Goal: Use online tool/utility: Utilize a website feature to perform a specific function

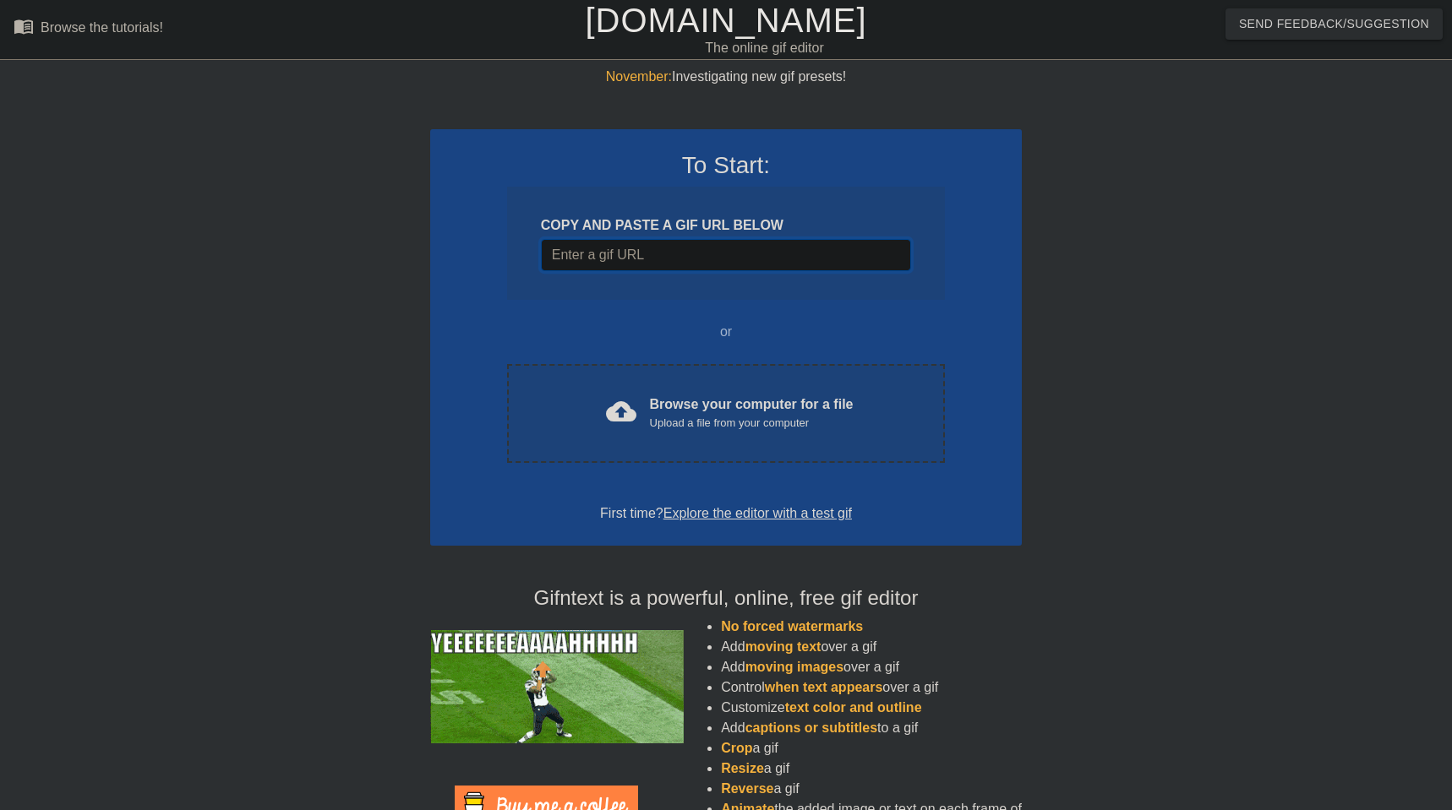
click at [657, 257] on input "Username" at bounding box center [726, 255] width 370 height 32
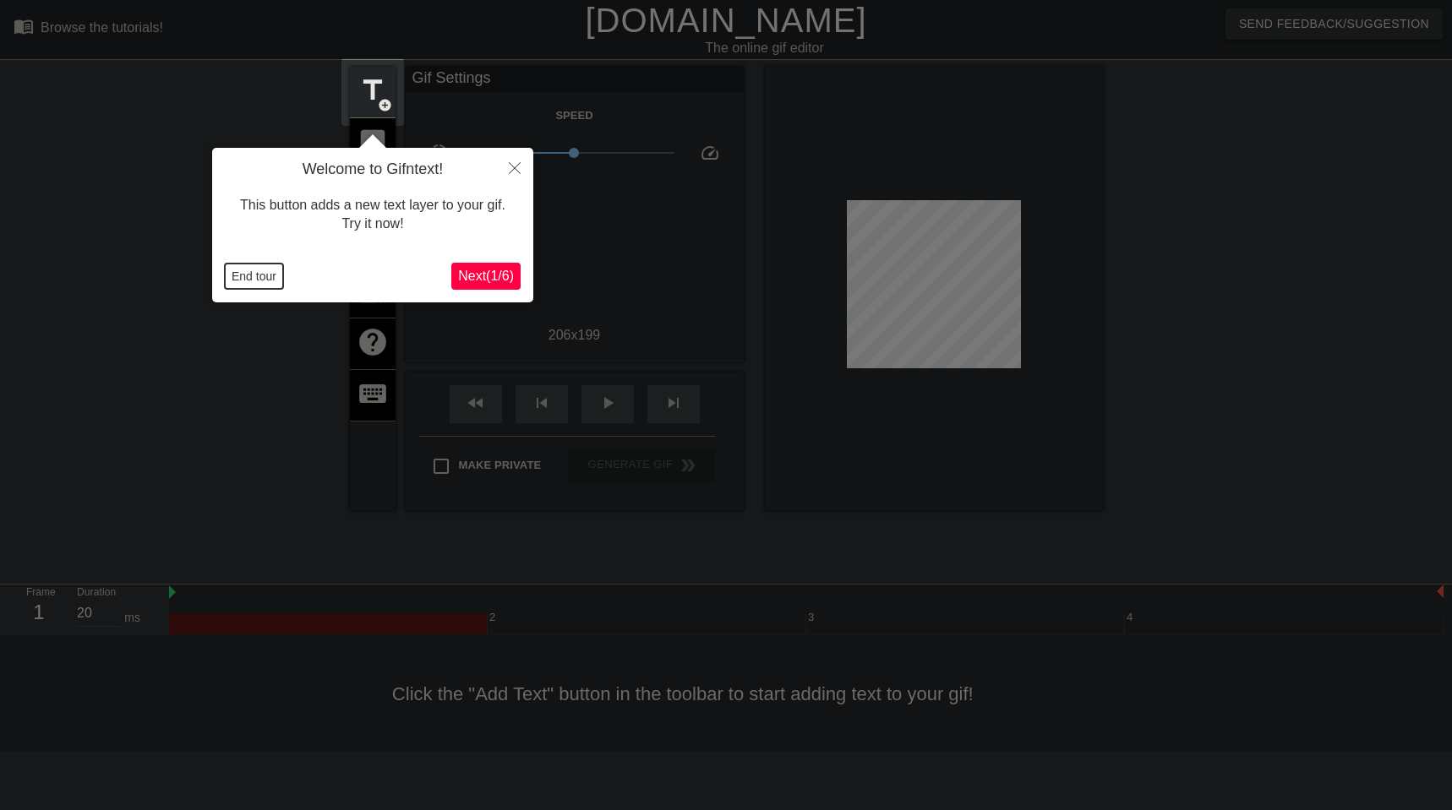
click at [257, 274] on button "End tour" at bounding box center [254, 276] width 58 height 25
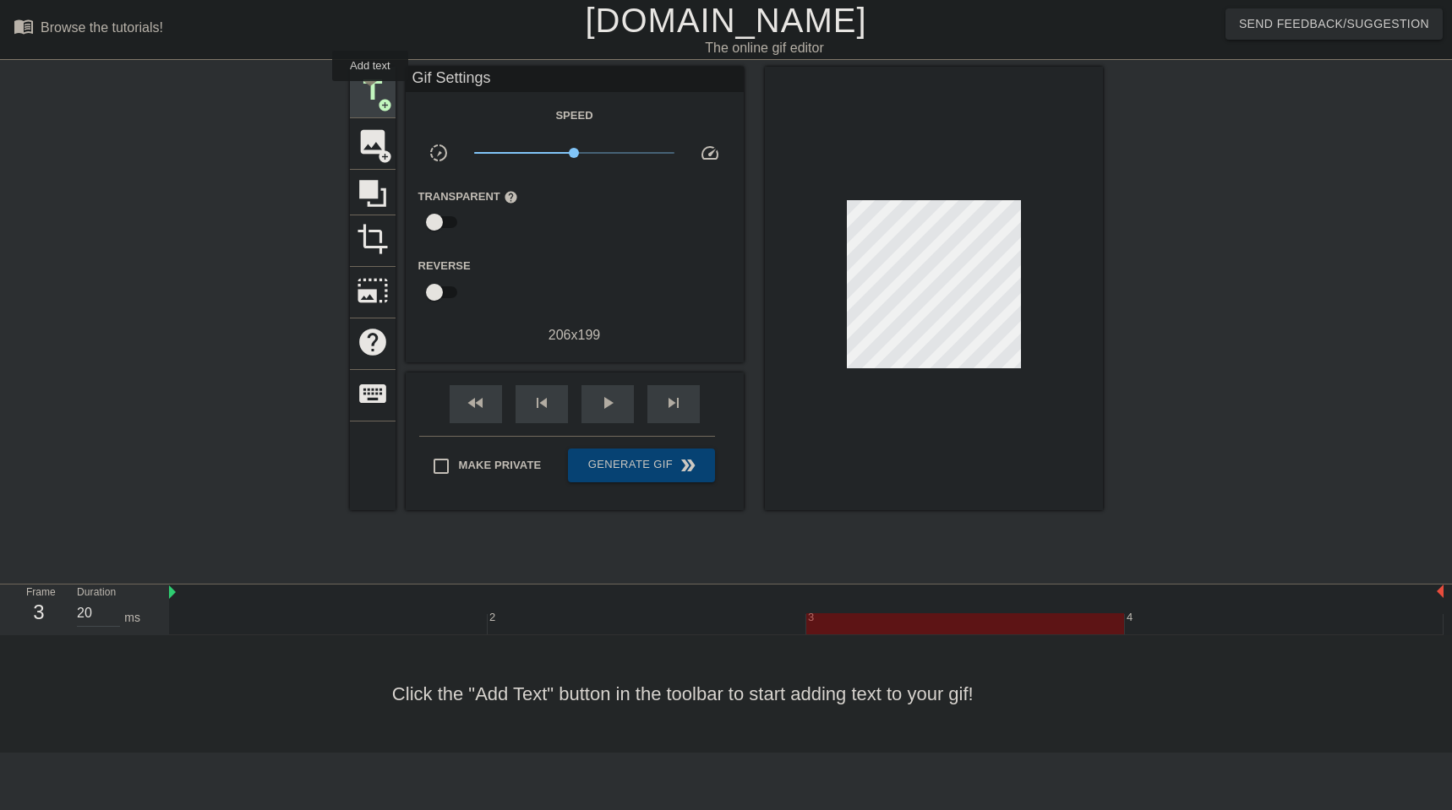
click at [371, 93] on span "title" at bounding box center [373, 90] width 32 height 32
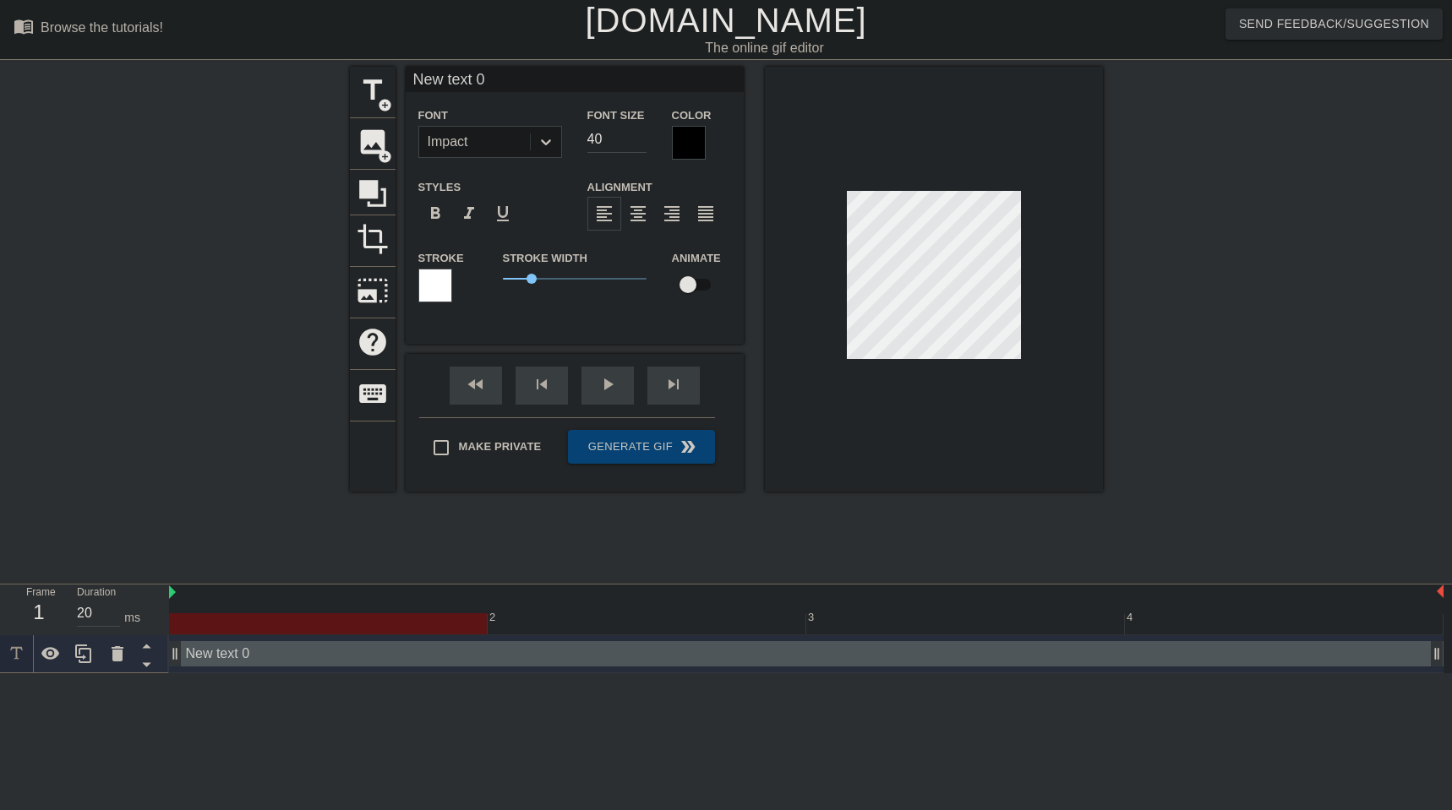
drag, startPoint x: 809, startPoint y: 657, endPoint x: 147, endPoint y: 622, distance: 662.6
click at [147, 464] on div "Frame 1 Duration 20 ms 2 3 4 New text 0 drag_handle drag_handle" at bounding box center [726, 629] width 1452 height 89
type input "P"
type textarea "P"
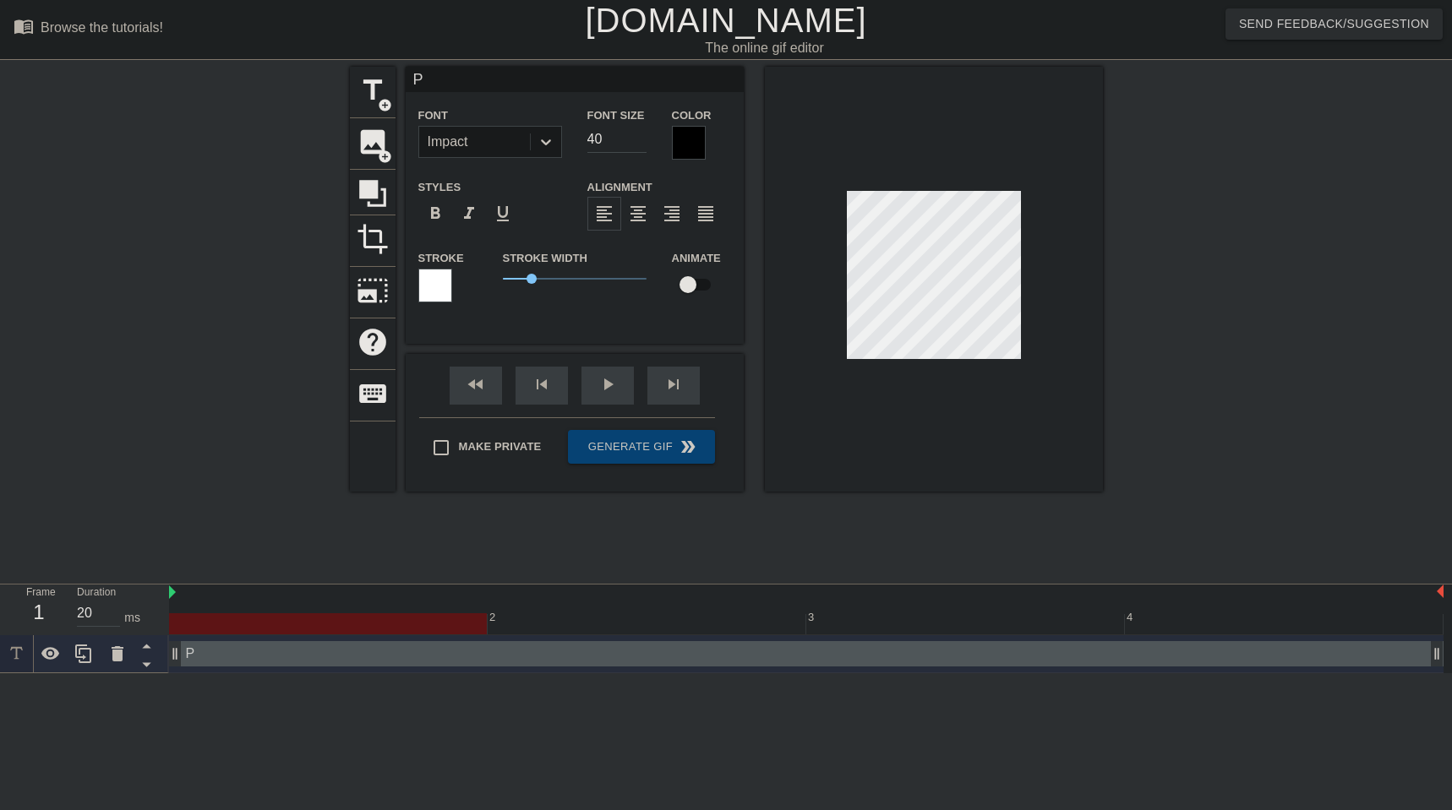
scroll to position [0, 0]
type input "Po"
type textarea "Po"
type input "Pos"
type textarea "Pos"
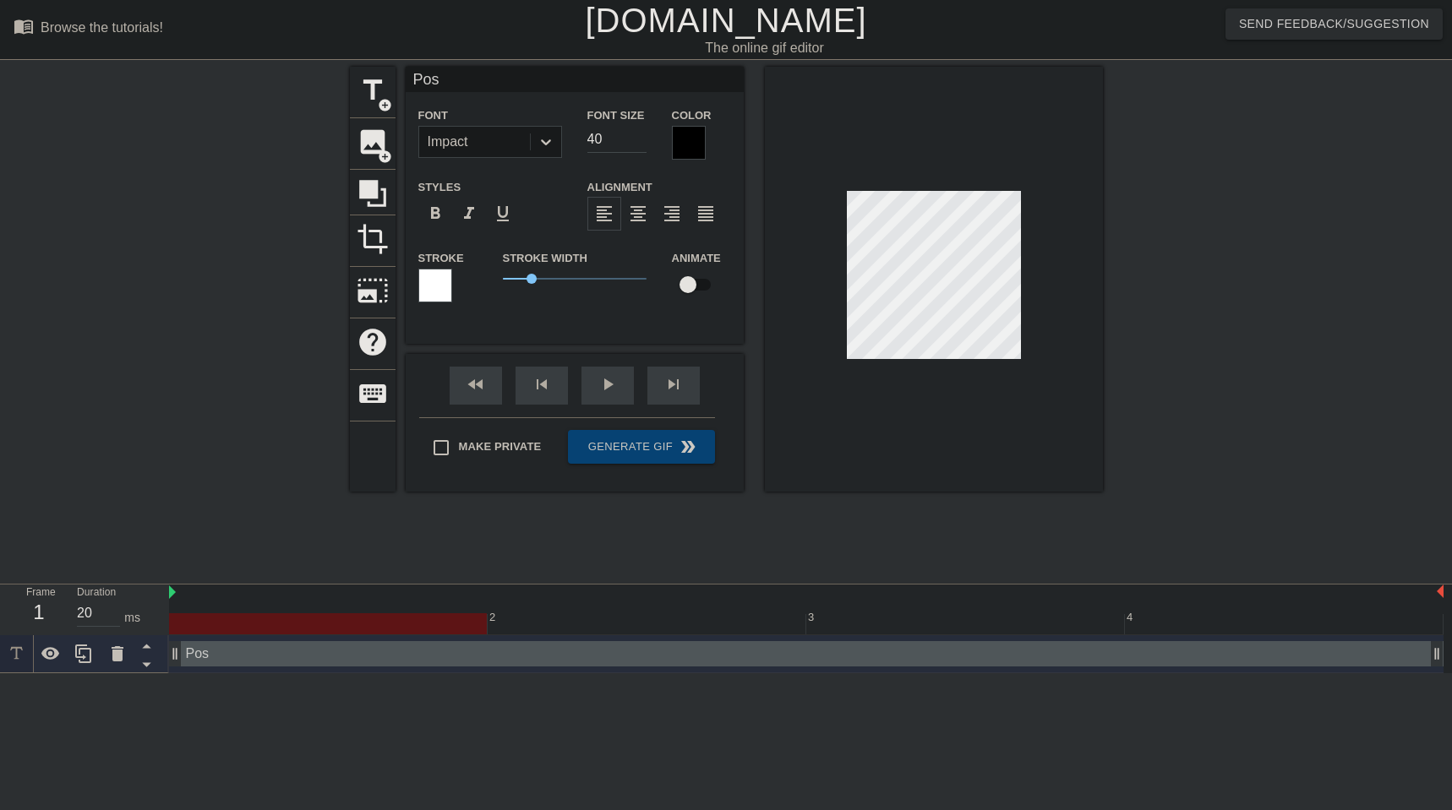
type input "Post"
type textarea "Post"
type input "Post"
type textarea "Post"
type input "Post l"
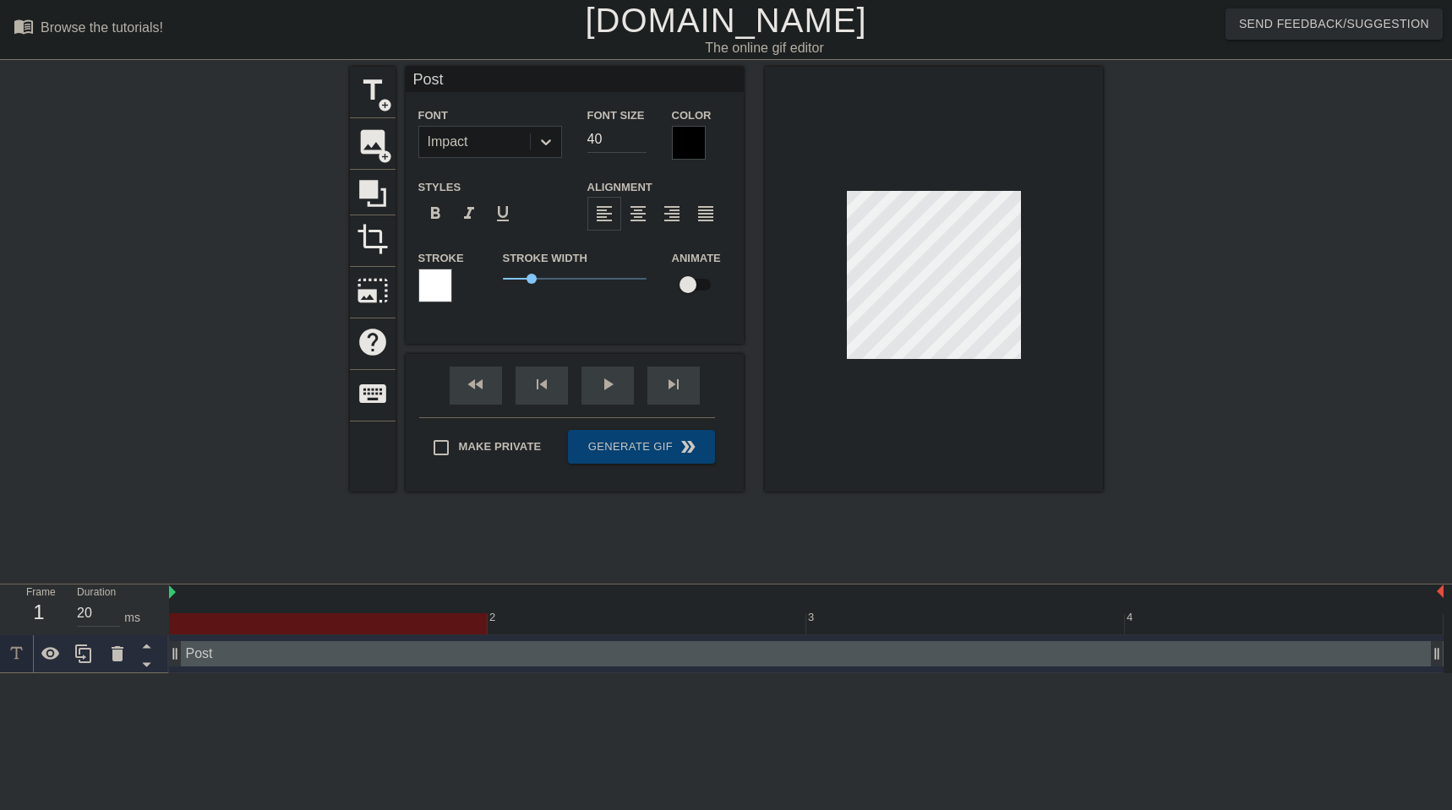
type textarea "Post l"
type input "Post lo"
type textarea "Post lo"
type input "Post lon"
type textarea "Post lon"
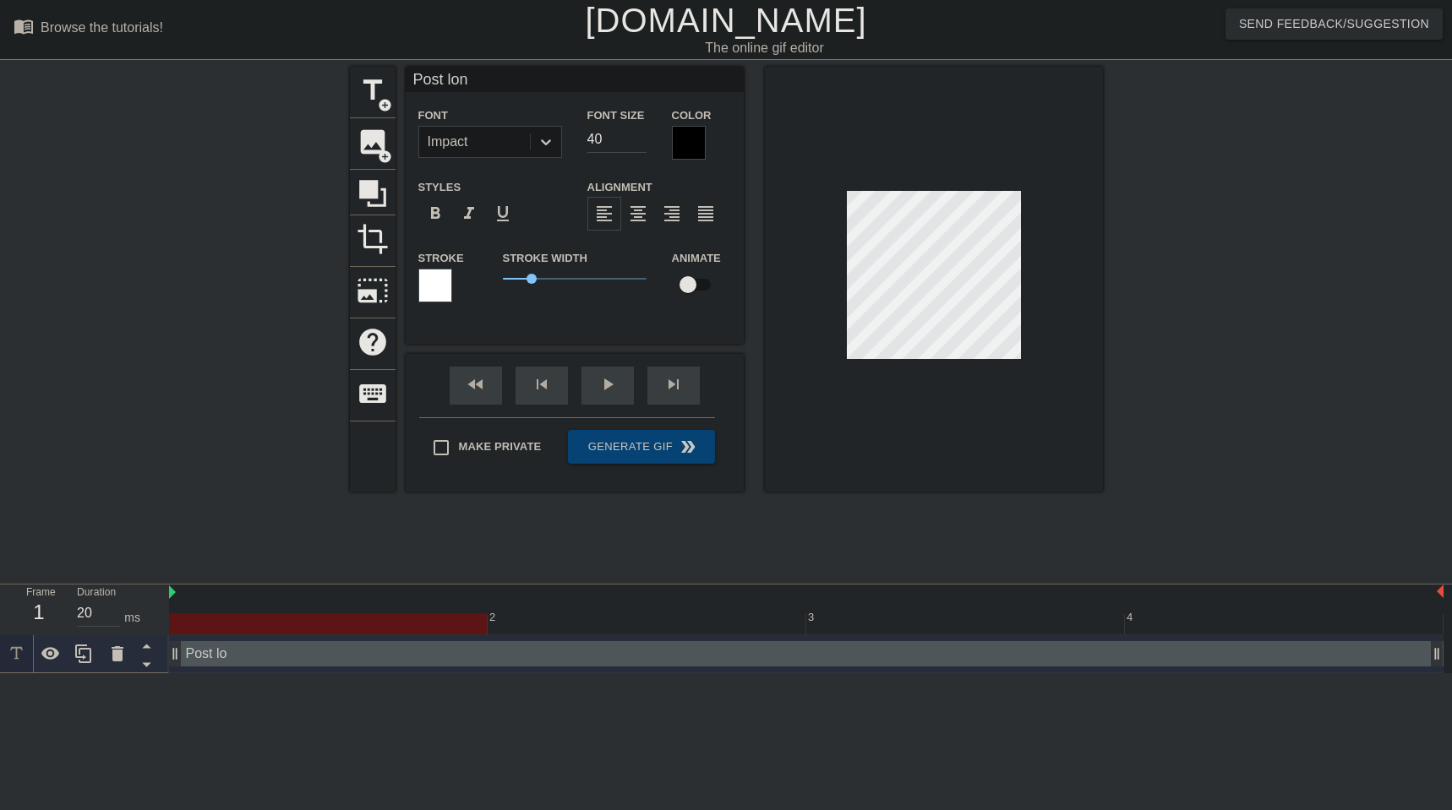
type input "Post long"
type textarea "Post long"
type input "Post long"
type textarea "Post long"
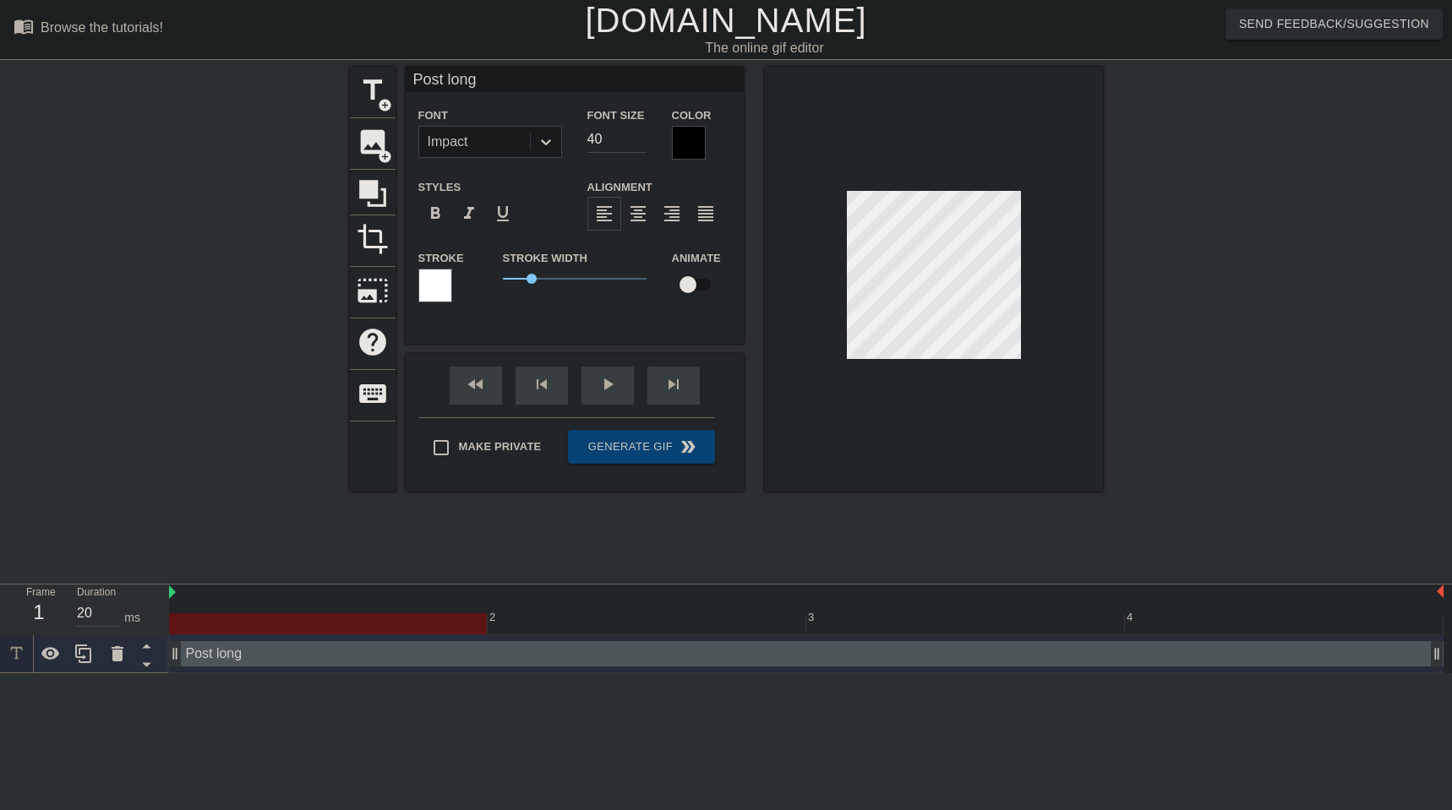
type input "Post long w"
type textarea "Post long w"
type input "Post long we"
type textarea "Post long we"
type input "Post long wee"
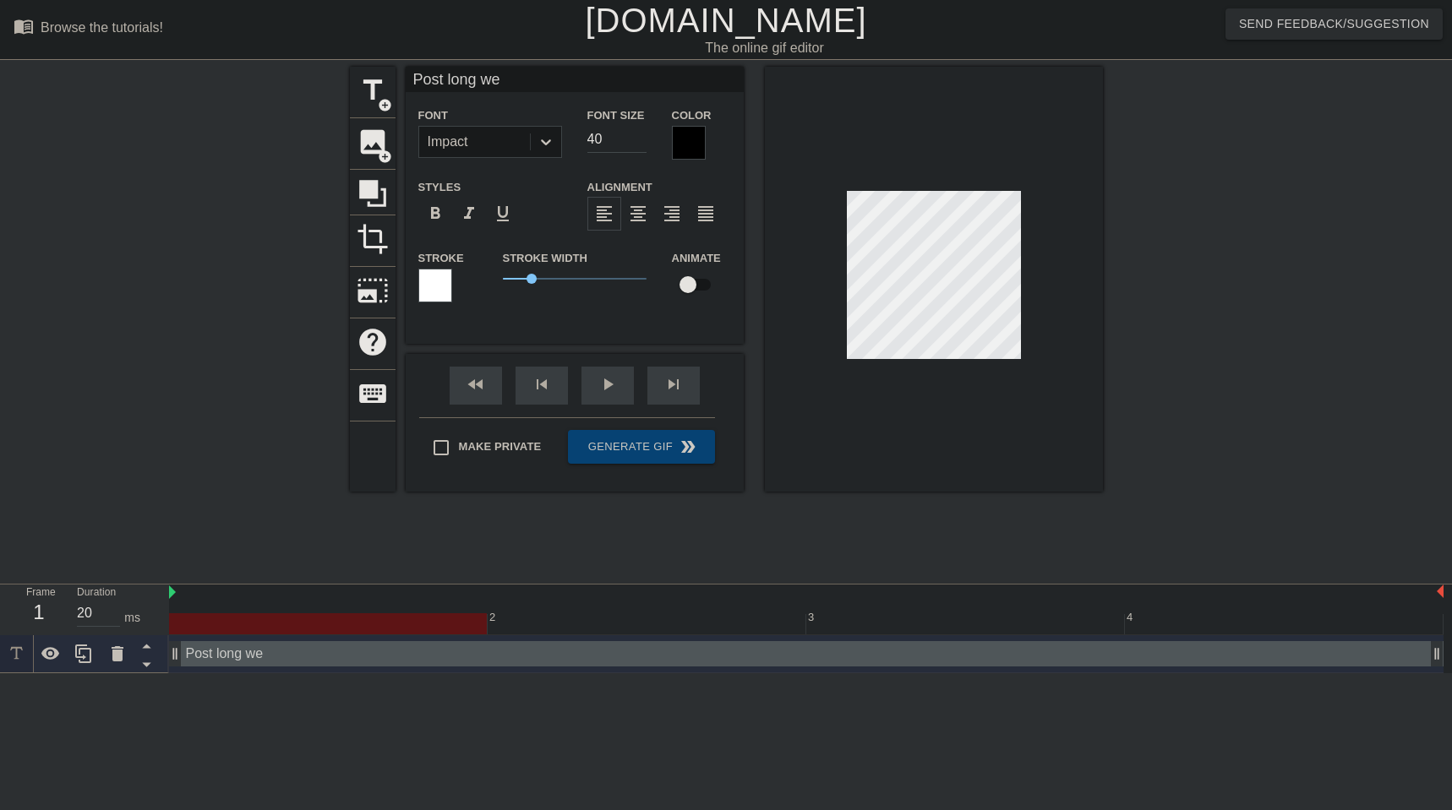
type textarea "Post long wee"
type input "Post long week"
type textarea "Post long week"
type input "Post long weeke"
type textarea "Post long weeke"
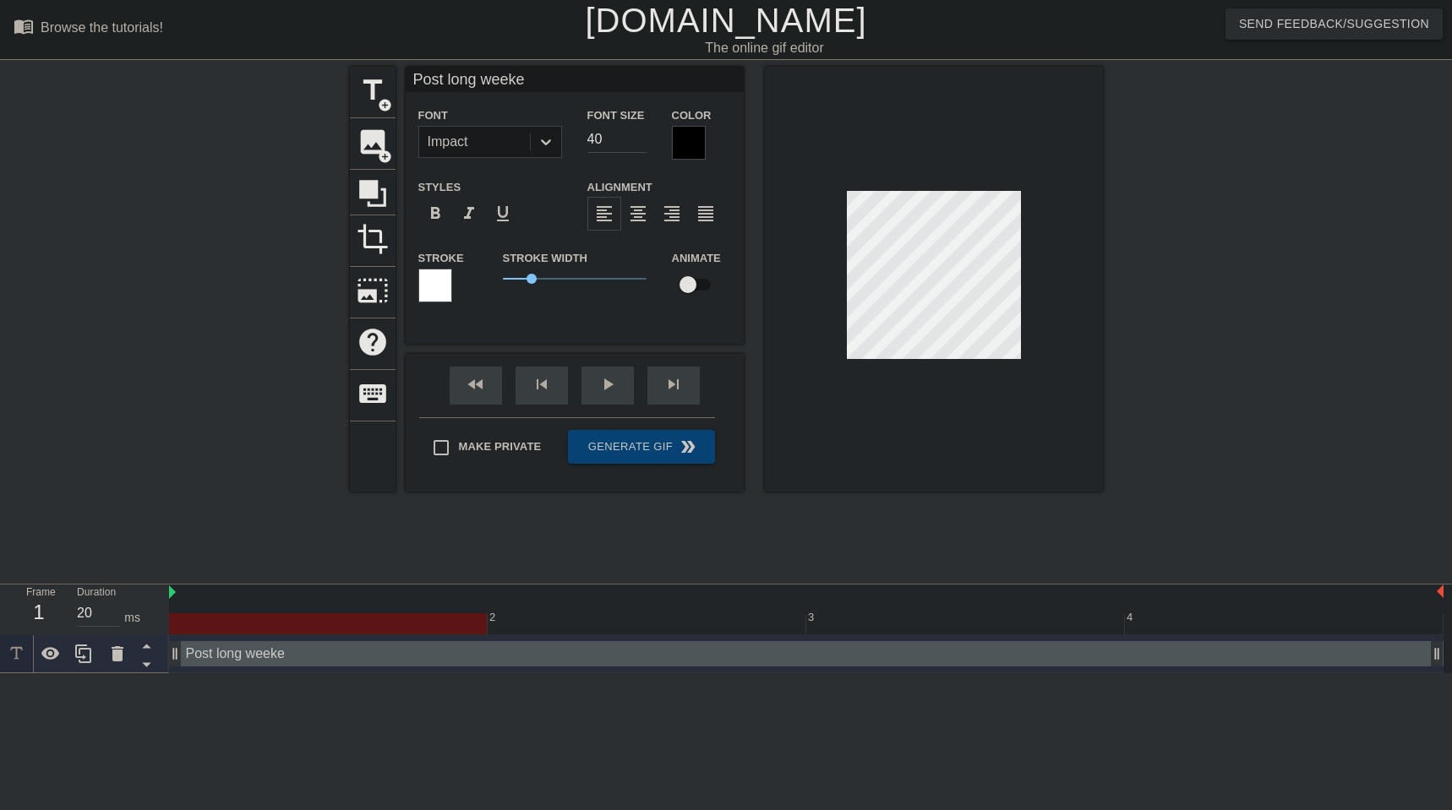
type input "Post long weeken"
type textarea "Post long weekend"
type input "Post long weekend"
type textarea "Post long weekend"
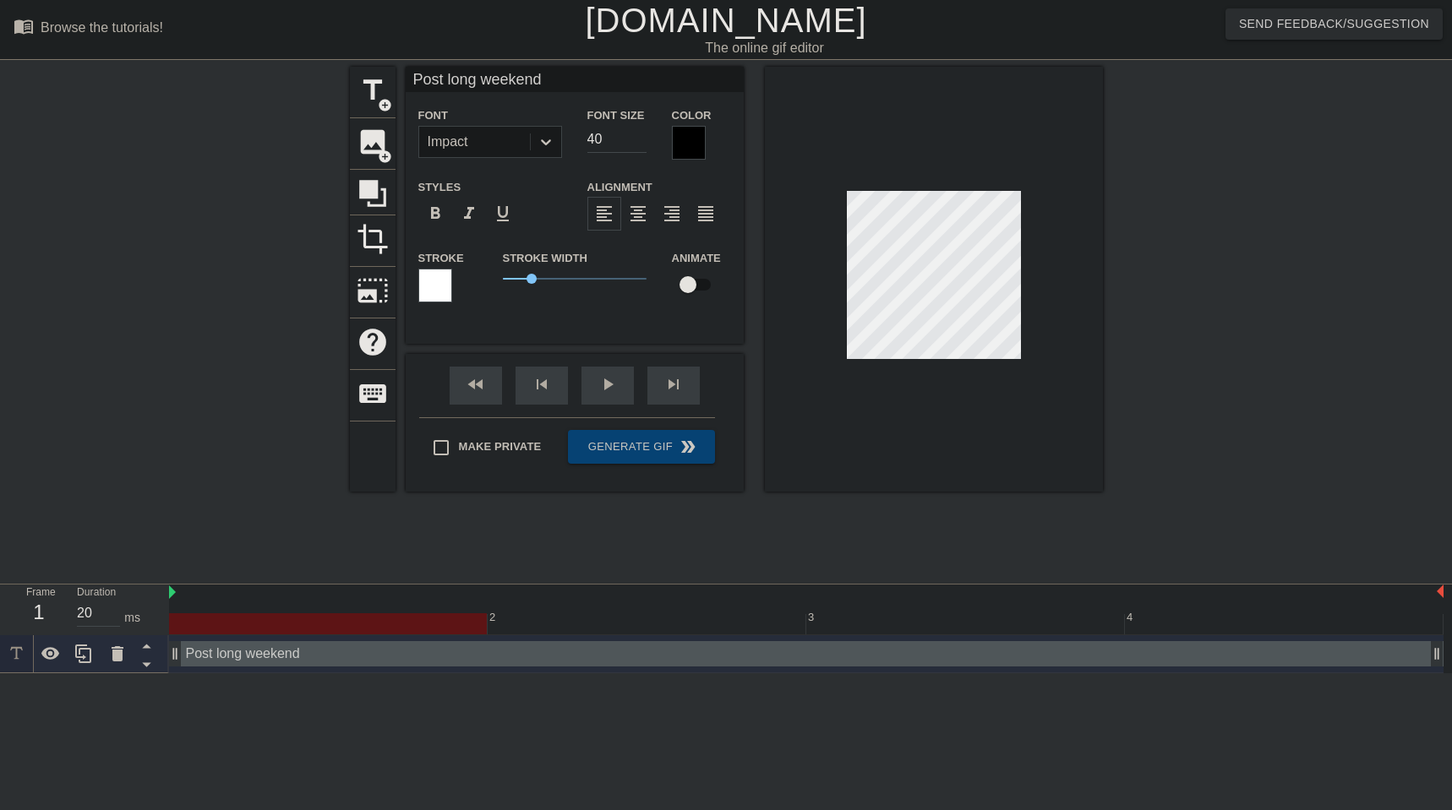
type input "Post long weekend v"
type textarea "Post long weekend v"
type input "Post long weekend vi"
type textarea "Post long weekend vi"
type input "Post long weekend vie"
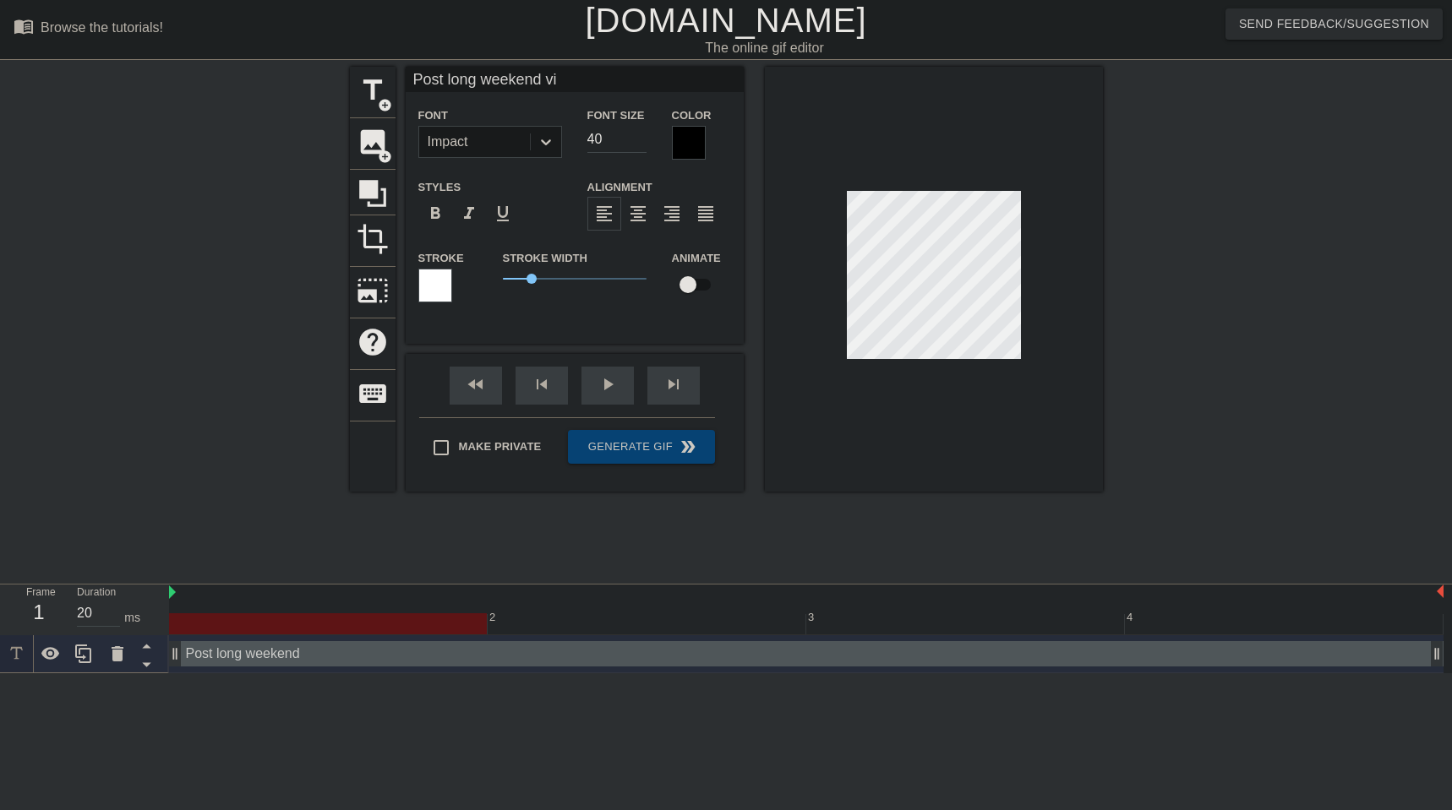
type textarea "Post long weekend vie"
type input "Post long weekend vies"
type textarea "Post long weekend vies"
type input "Post long weekend vie"
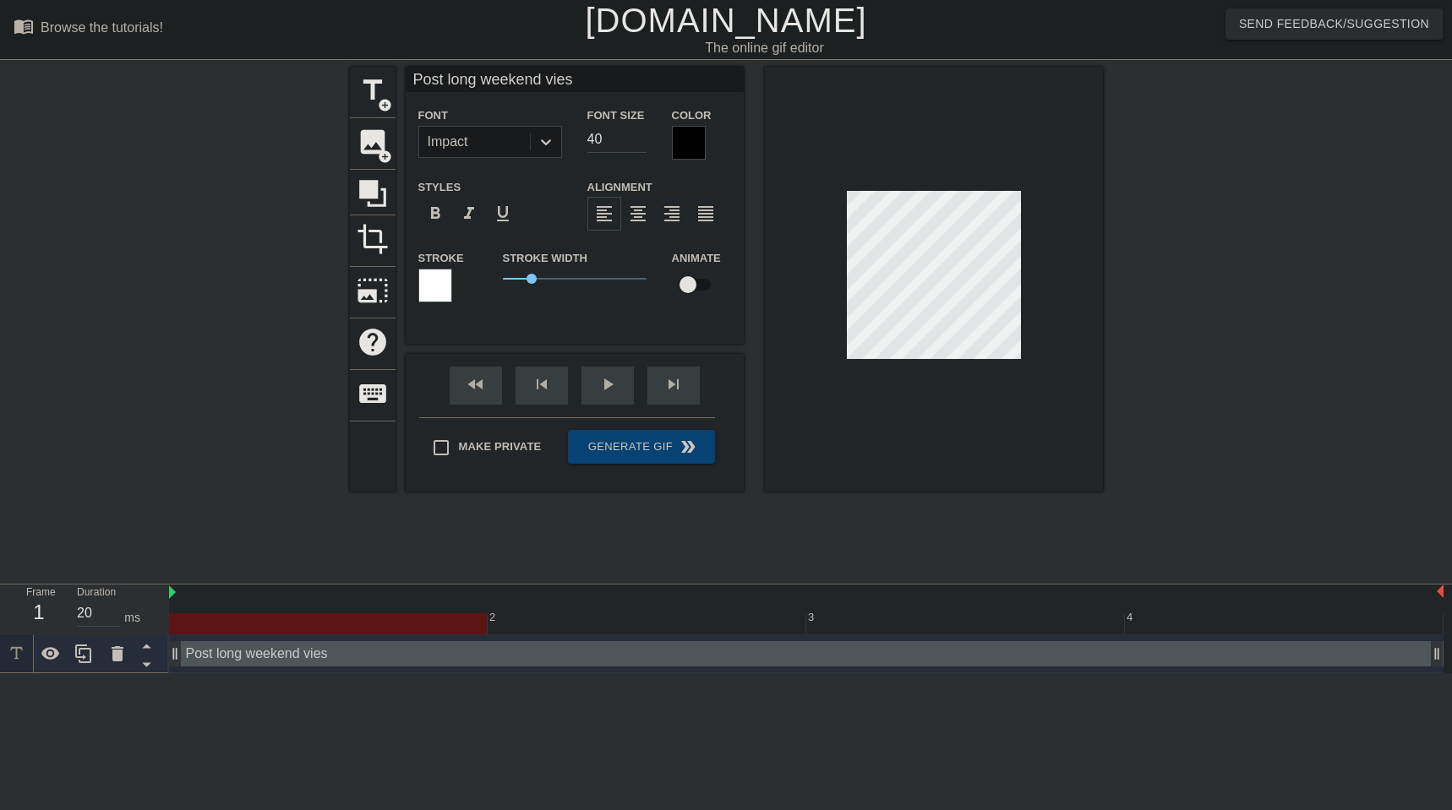
type textarea "Post long weekend vie"
type input "Post long weekend vi"
type textarea "Post long weekend vi"
type input "Post long weekend vib"
type textarea "Post long weekend vib"
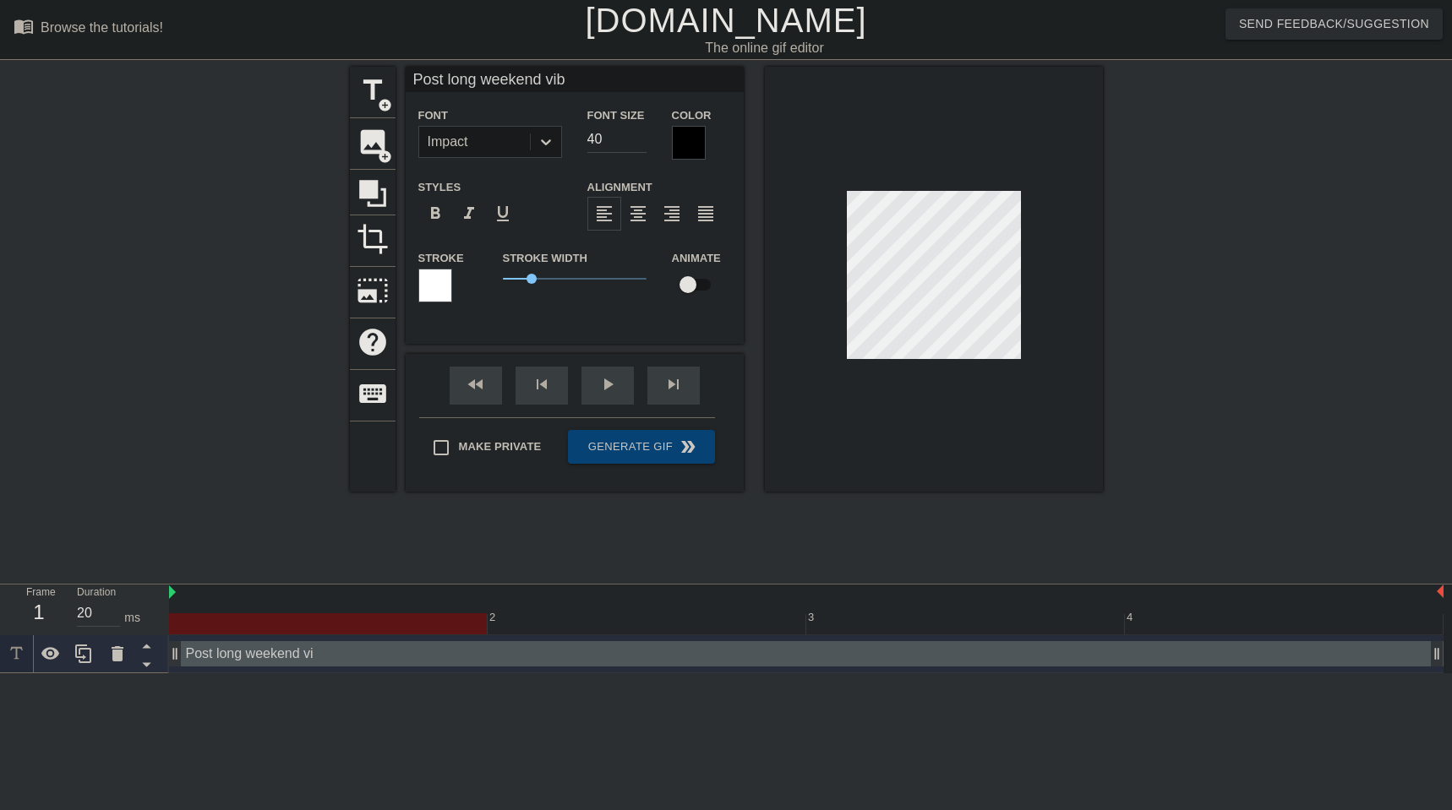
type input "Post long weekend vibe"
type textarea "Post long weekend vibe"
type input "Post long weekend vib"
type textarea "Post long weekend vib"
type input "Post long weekend vi"
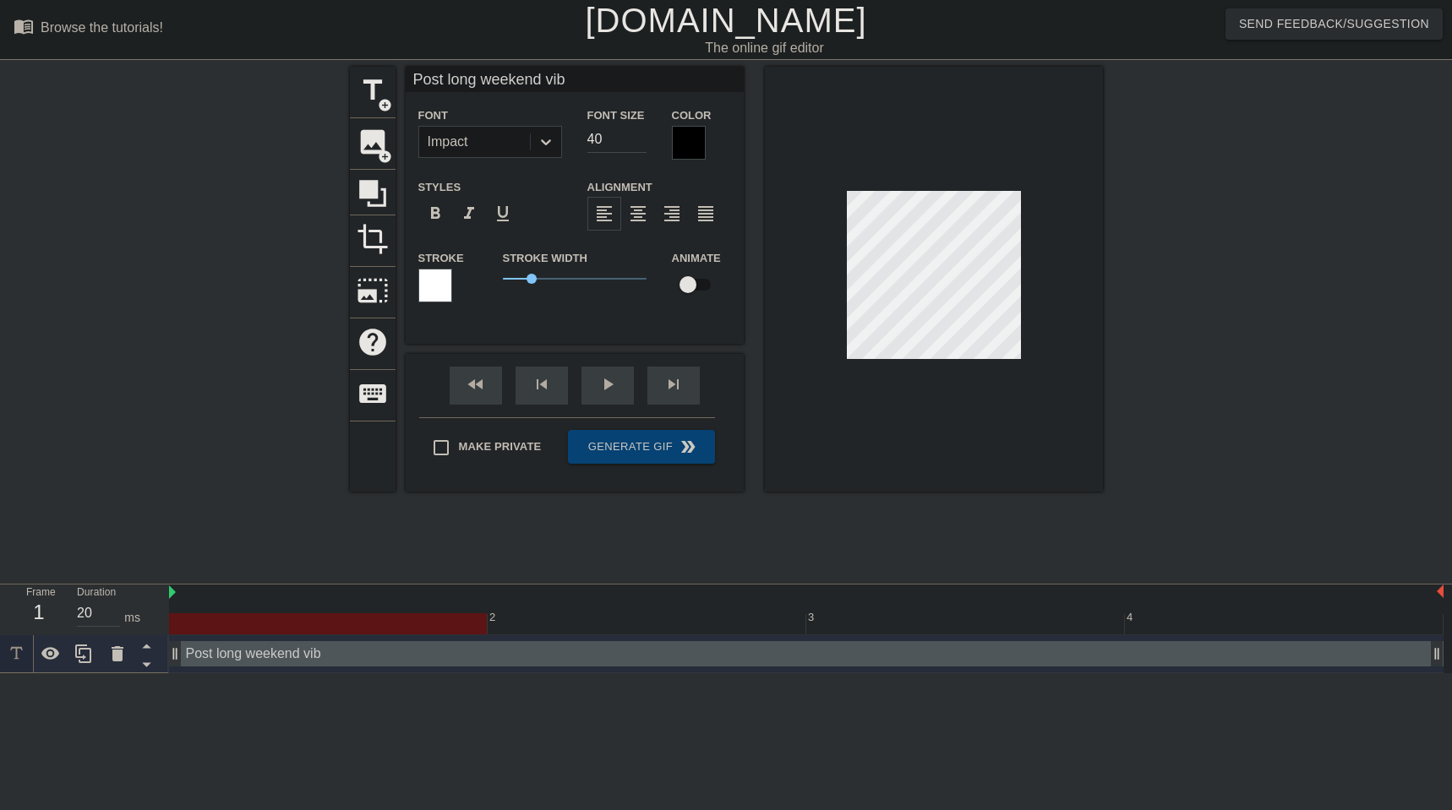
type textarea "Post long weekend vi"
type input "Post long weekend v"
type textarea "Post long weekend v"
type input "Post long weekend"
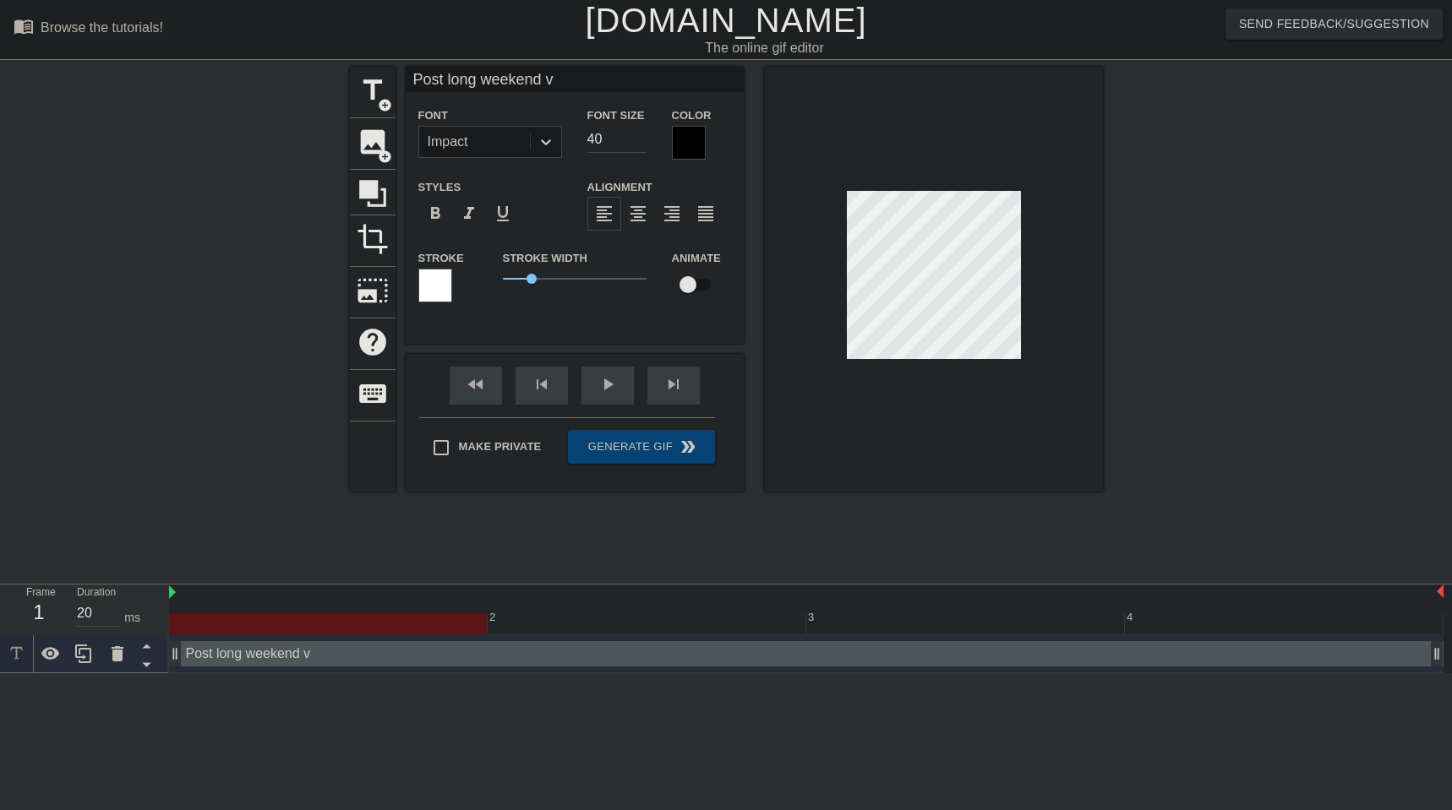
type textarea "Post long weekend"
type input "Post long weekend"
type textarea "Post long weekend"
type input "Post long weeken"
type textarea "Post long weeken"
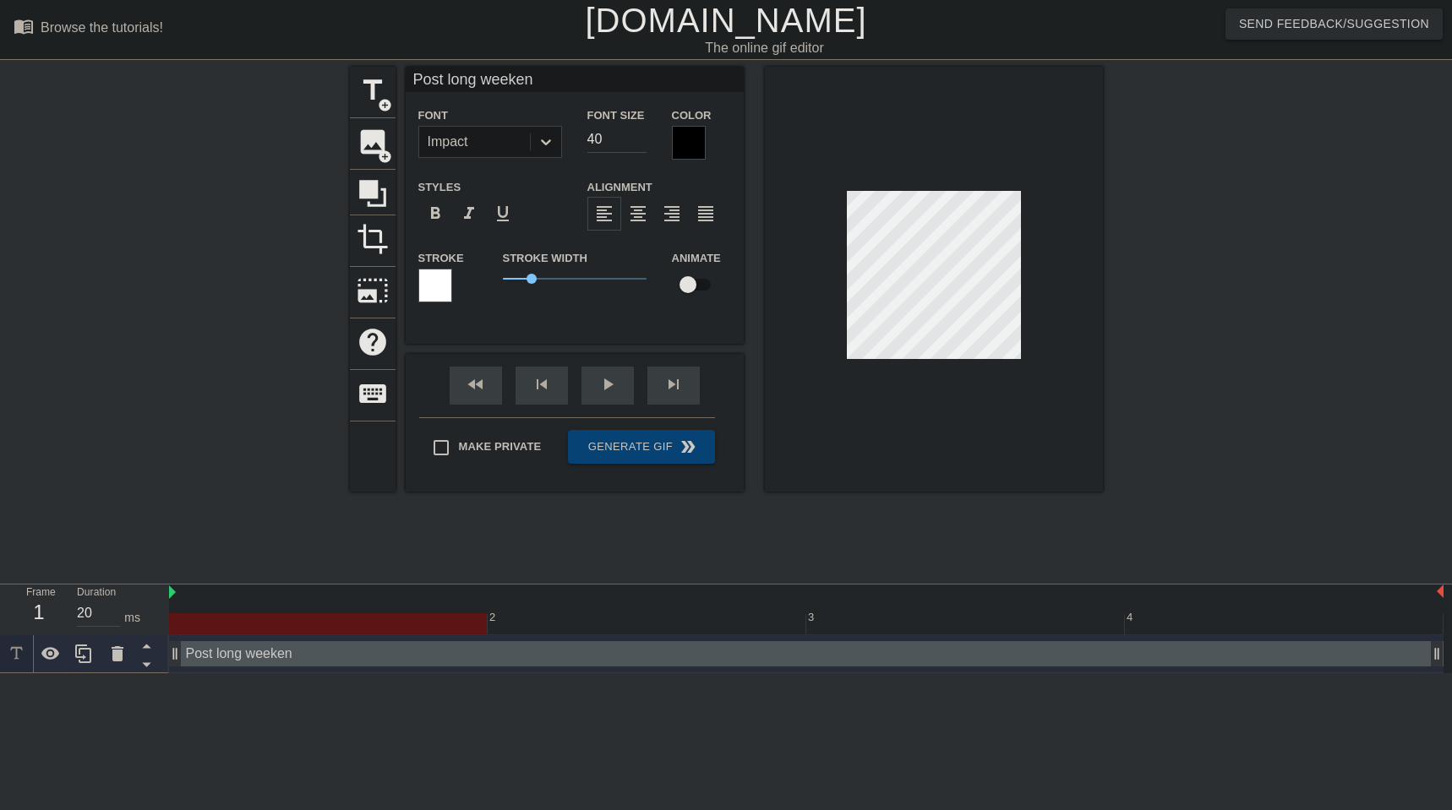
type input "Post long weeke"
type textarea "Post long weeke"
type input "Post long week"
type textarea "Post long week"
type input "Post long wee"
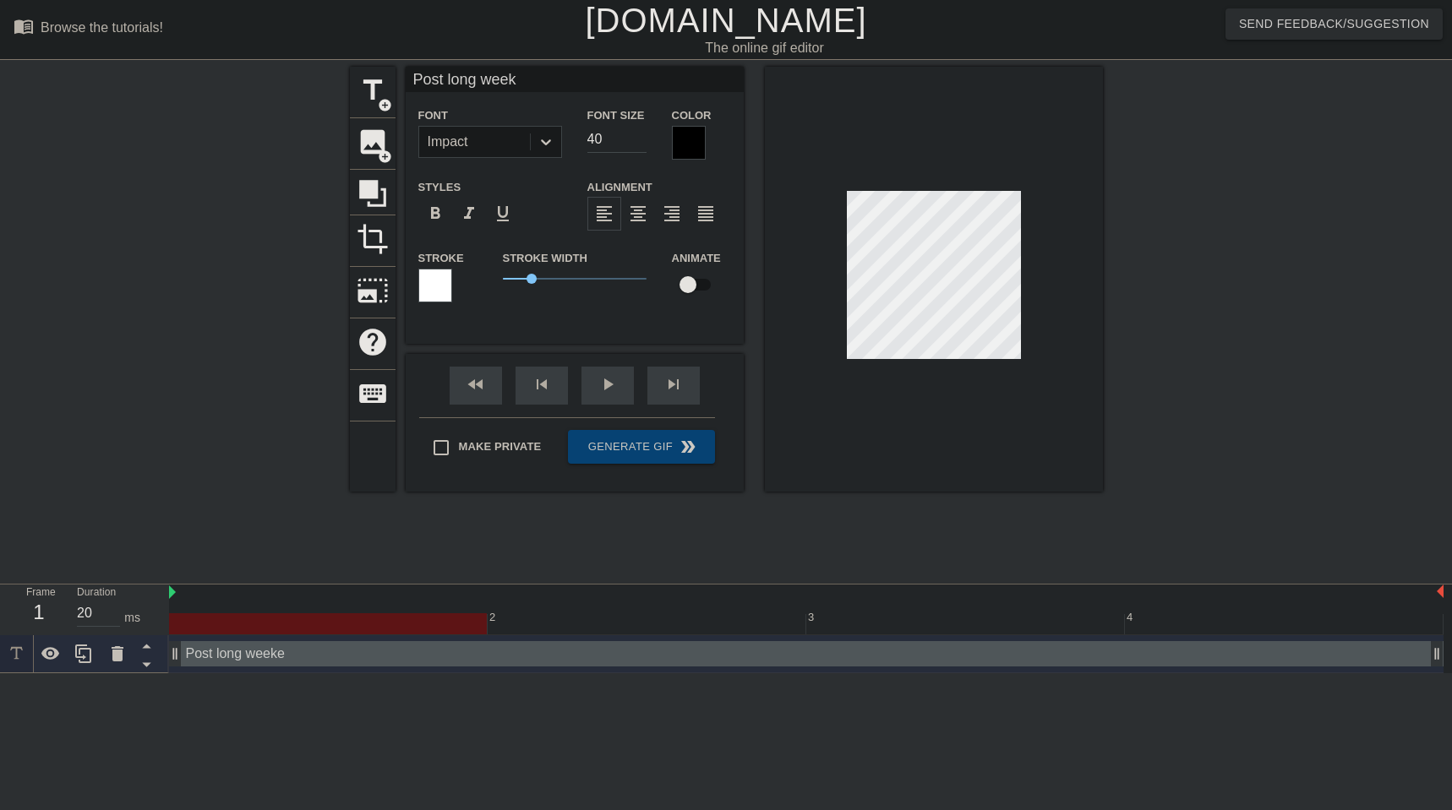
type textarea "Post long wee"
type input "Post long we"
type textarea "Post long we"
type input "Post long w"
type textarea "Post long w"
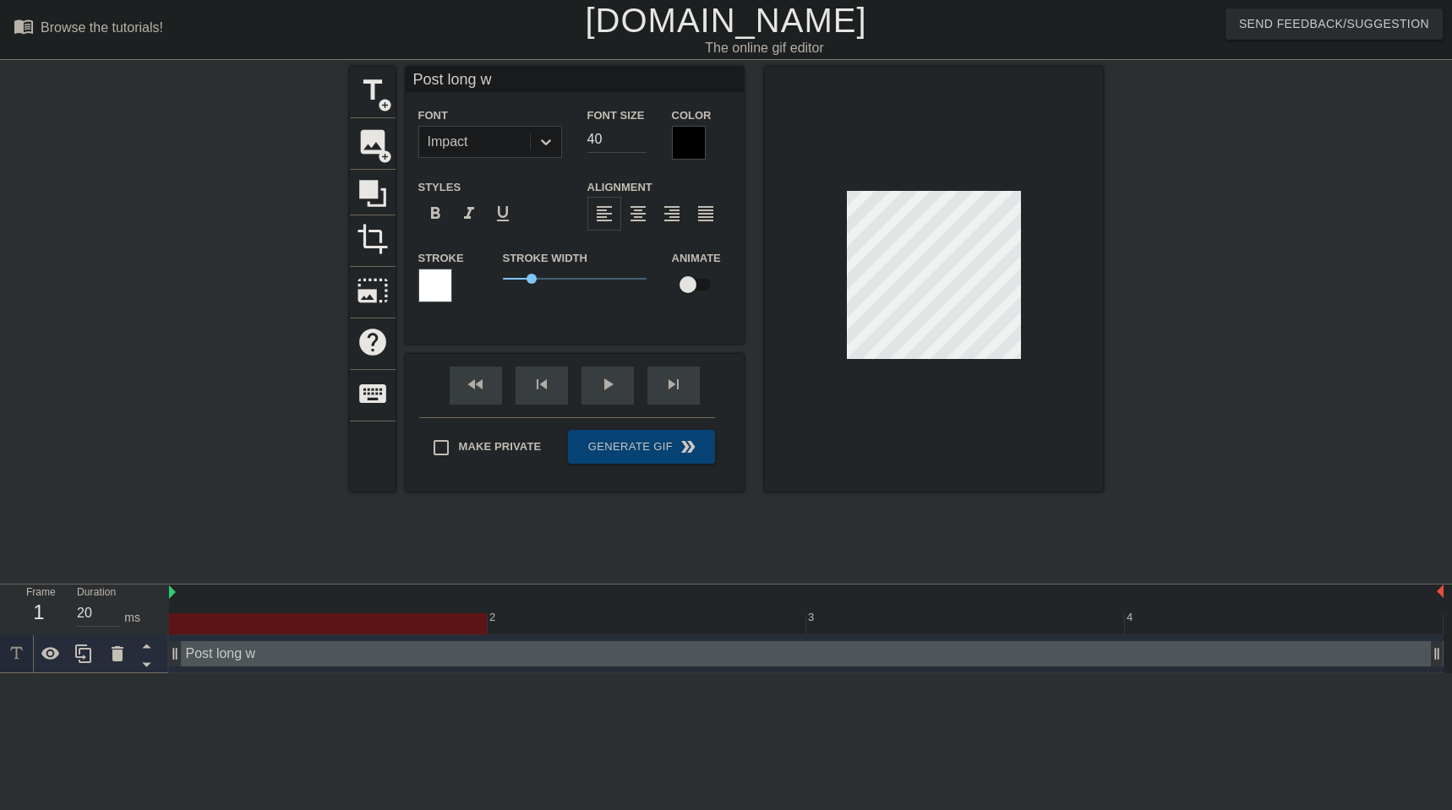
type input "Post long"
type textarea "Post long"
type input "Post long"
type textarea "Post long"
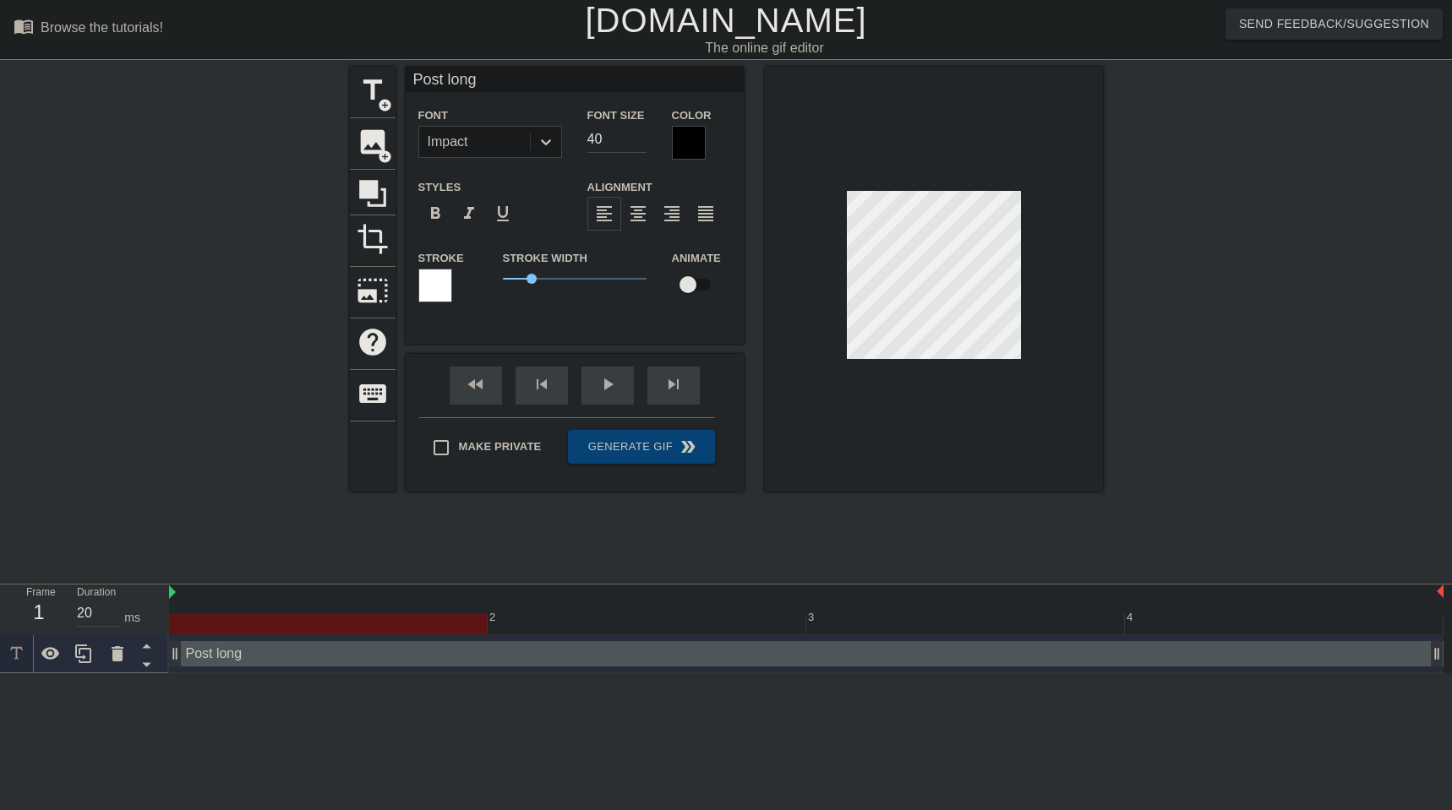
scroll to position [1, 2]
type input "Post long W"
type textarea "Post long W"
type input "Post long"
type textarea "Post long"
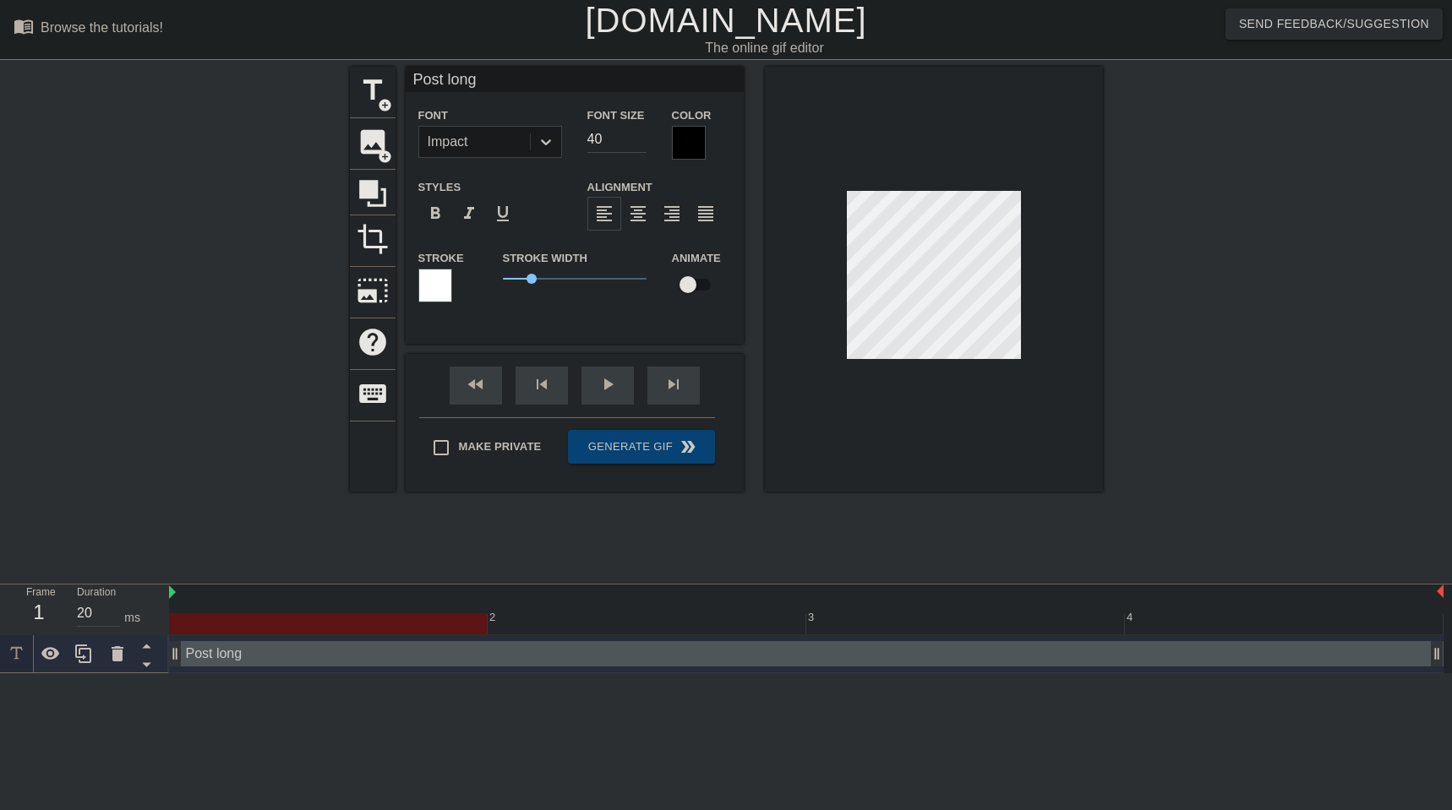
type input "Post long w"
type textarea "Post long w"
type input "Post long we"
type textarea "Post long we"
type input "Post long wee"
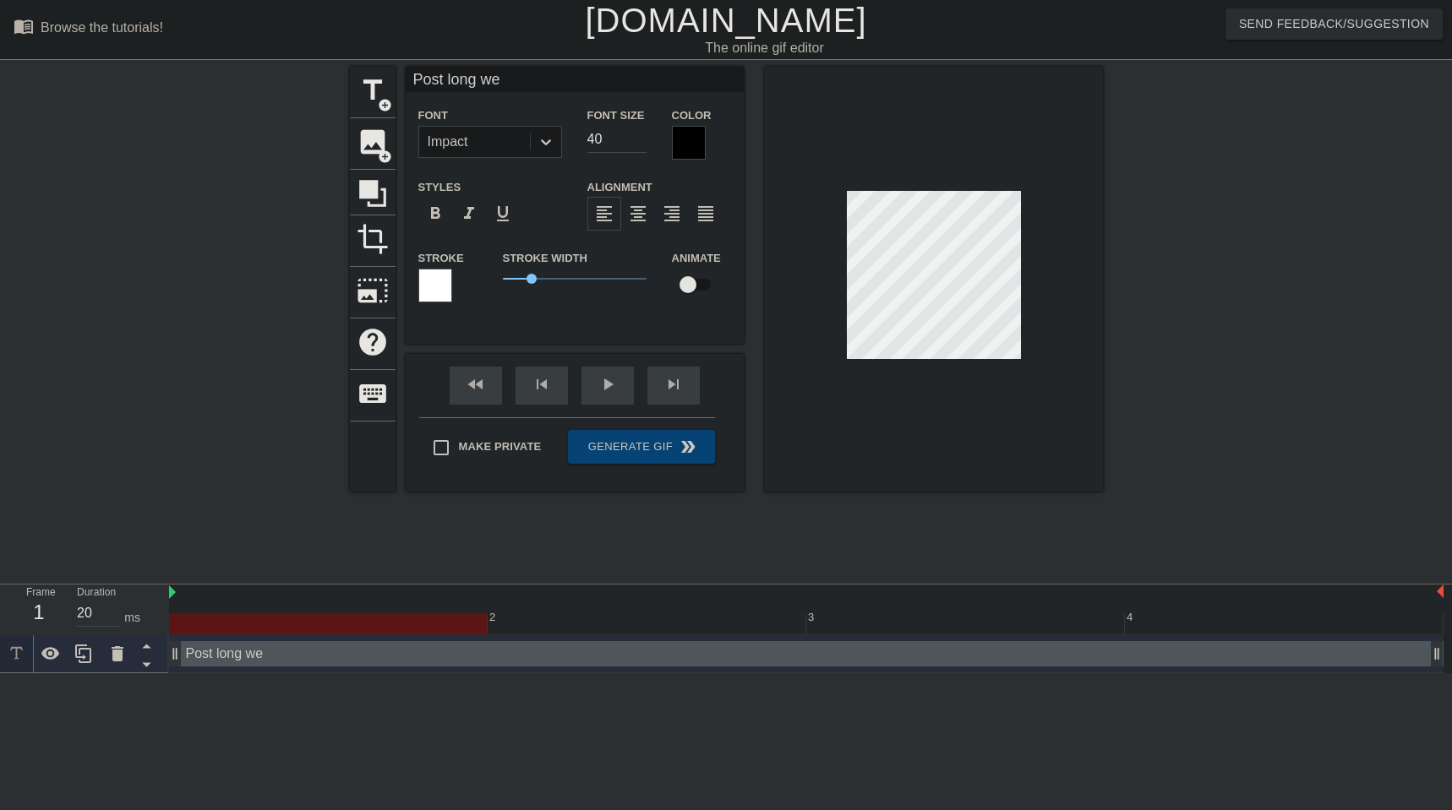
type textarea "Post long wee"
type input "Post long week"
type textarea "Post long week"
type input "Post long weeke"
type textarea "Post long weeke"
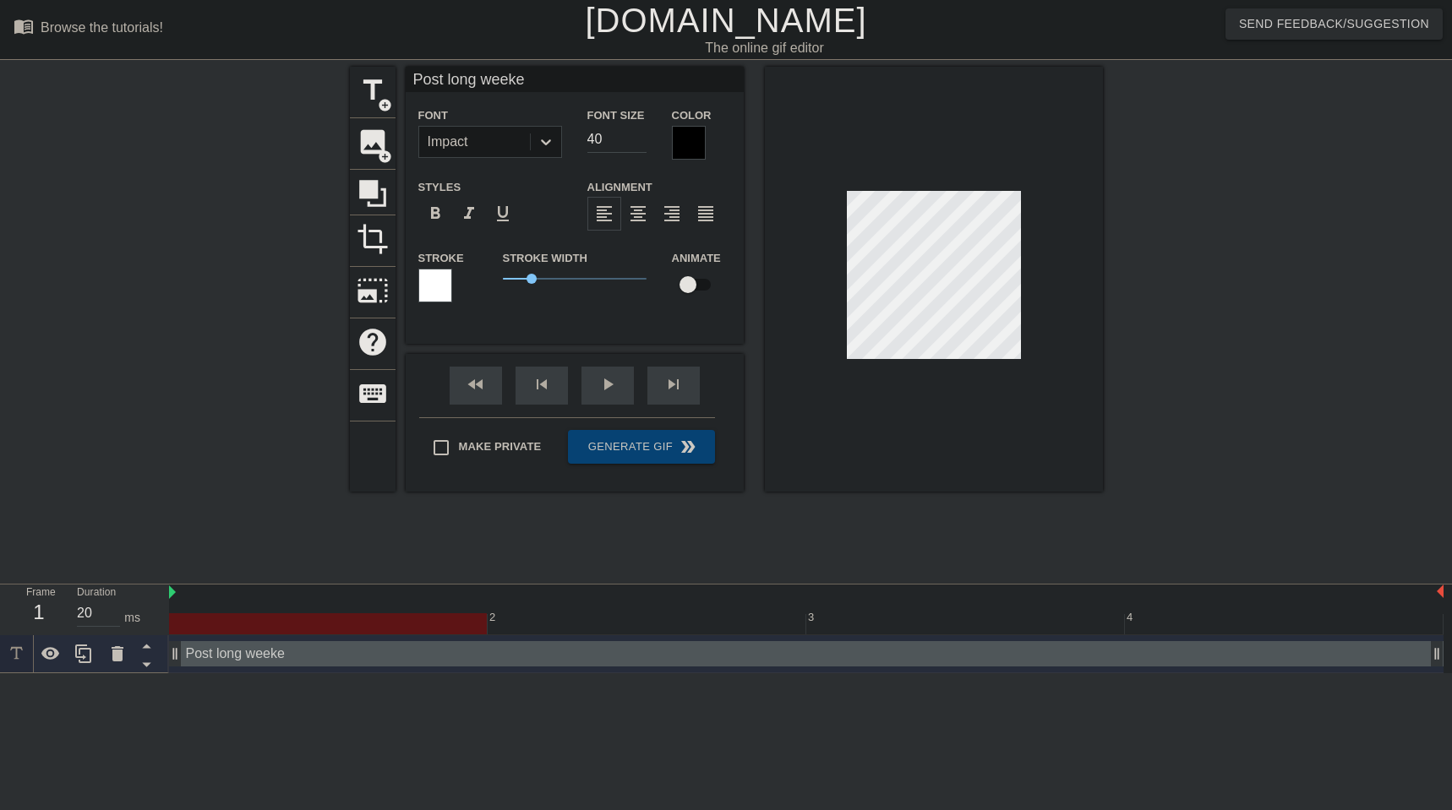
type input "Post long weeken"
type textarea "Post long weeken"
type input "Post long weekend"
type textarea "Post long weekend"
type input "Post long weekend"
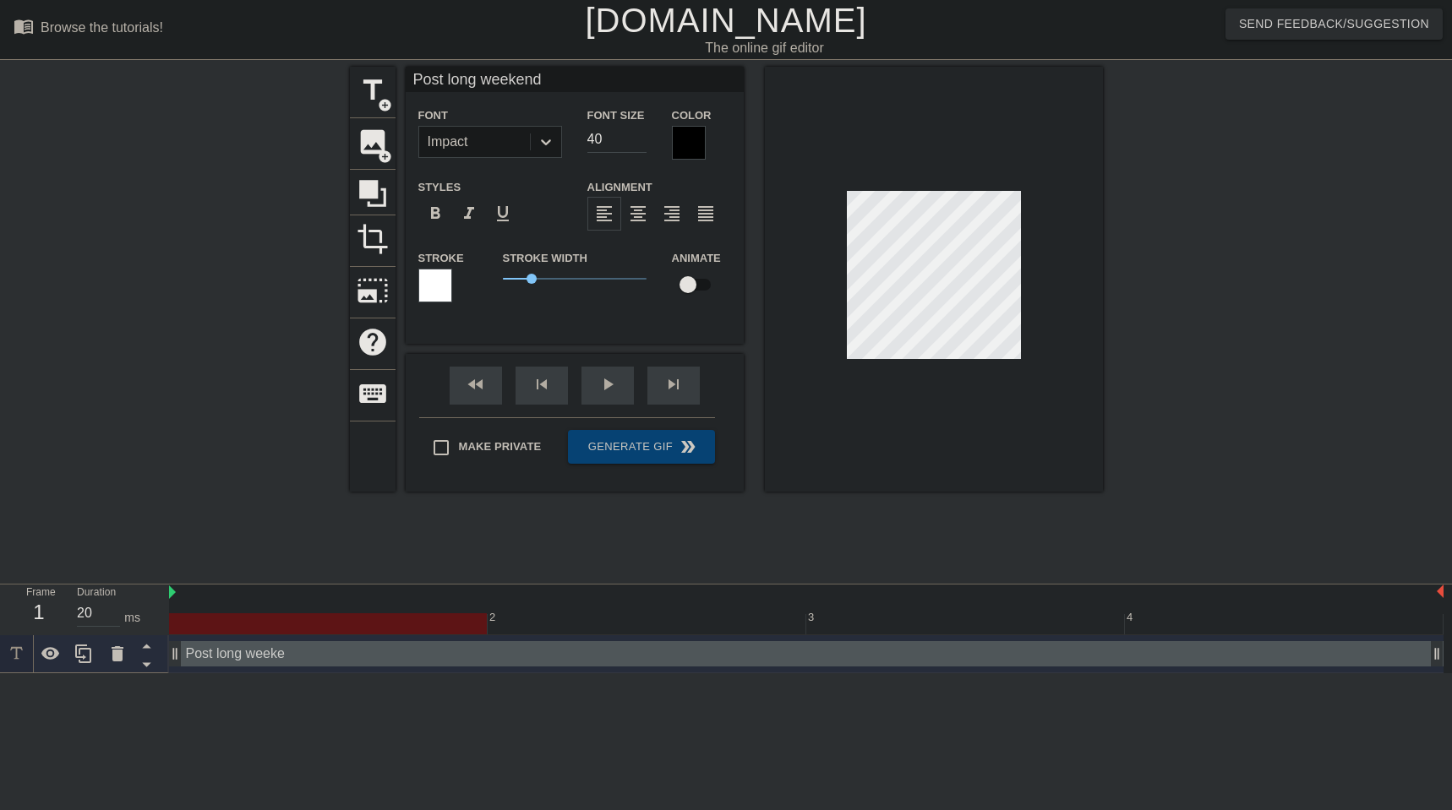
type textarea "Post long weekend"
type input "Post long weekend v"
type textarea "Post long weekend v"
type input "Post long weekend vi"
type textarea "Post long weekend vi"
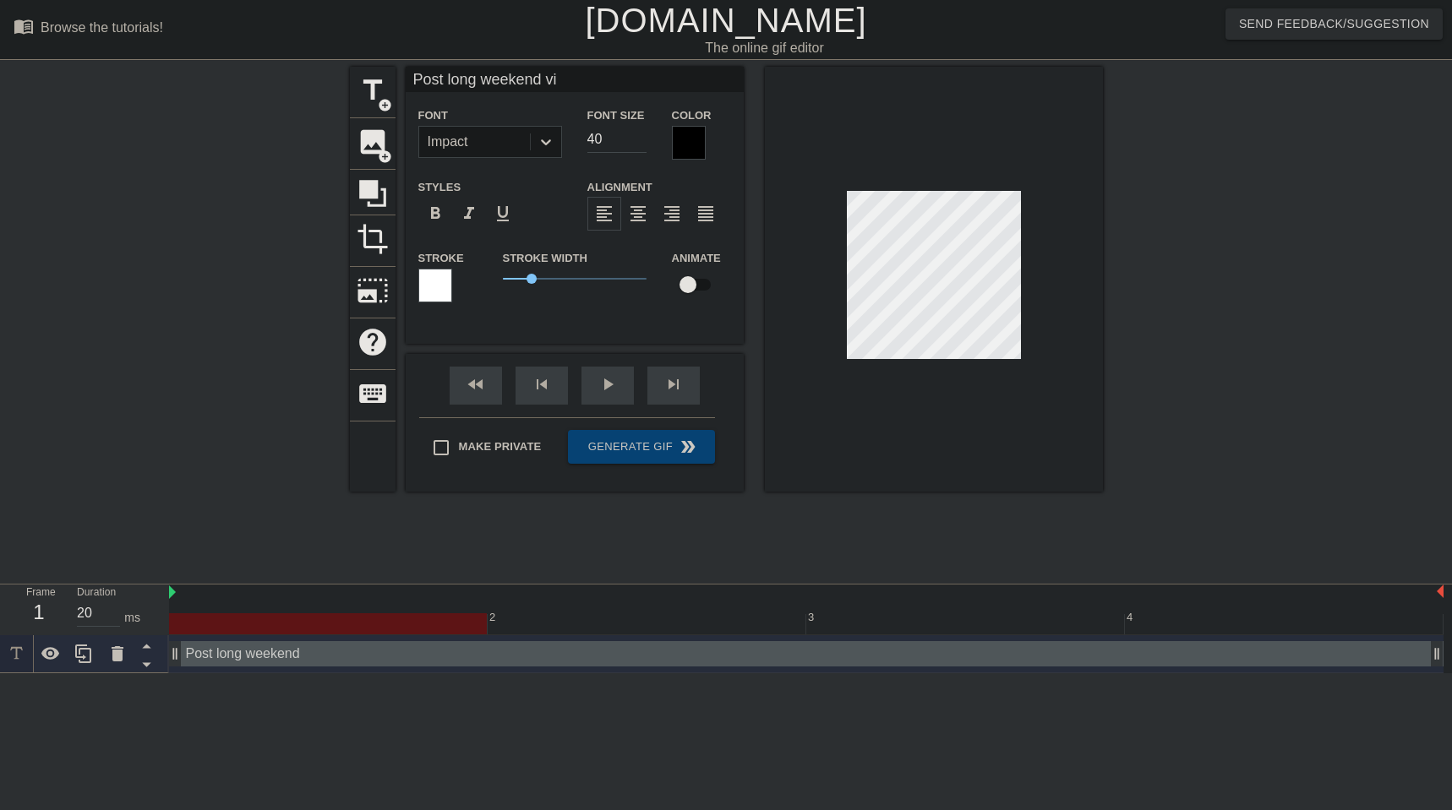
type input "Post long weekend vib"
type textarea "Post long weekend vib"
type input "Post long weekend vibe"
type textarea "Post long weekend vibe"
type input "Post long weekend vibes"
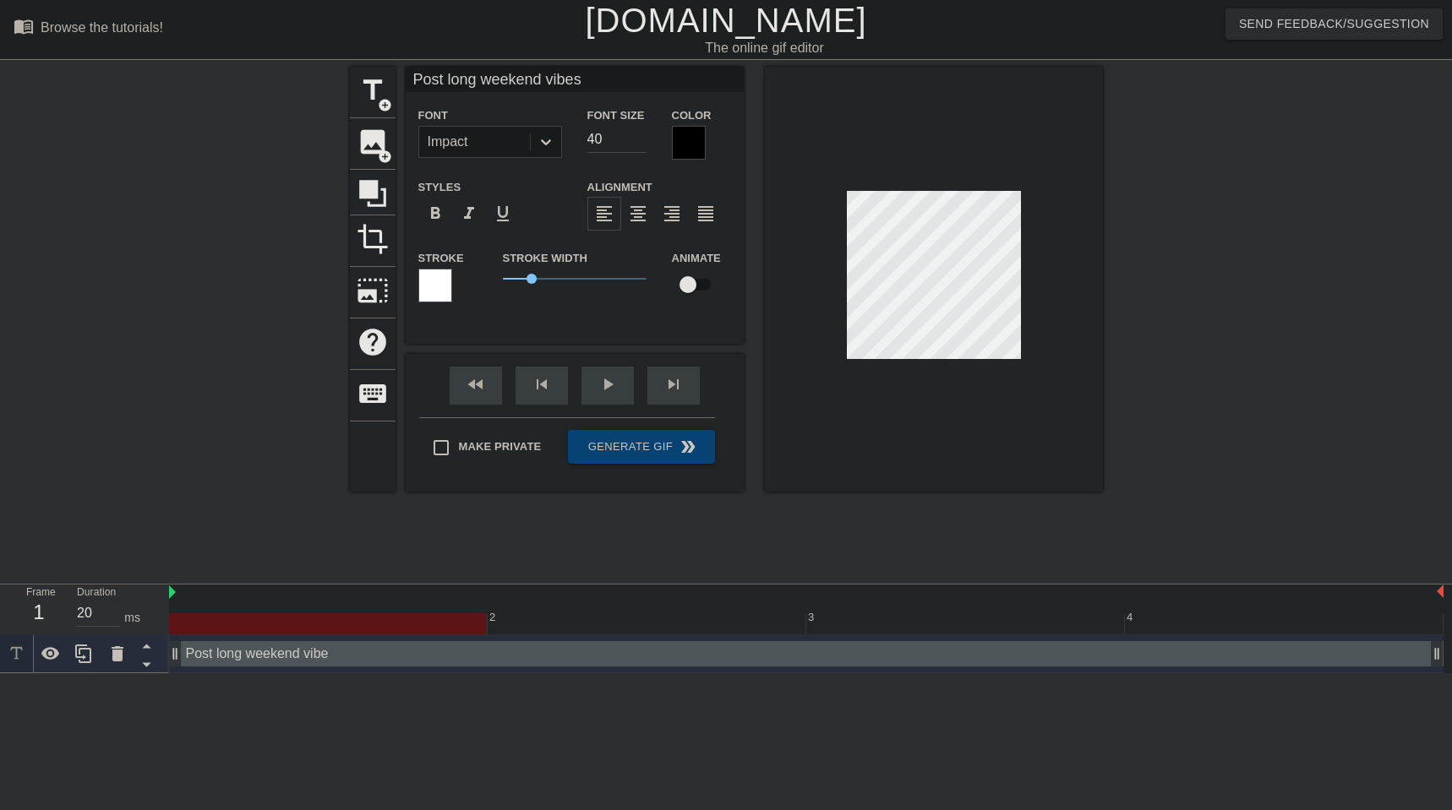
scroll to position [1, 4]
type textarea "Post long weekend vibes"
click at [641, 219] on span "format_align_center" at bounding box center [638, 214] width 20 height 20
type input "Post long weekend vibes"
type input "39"
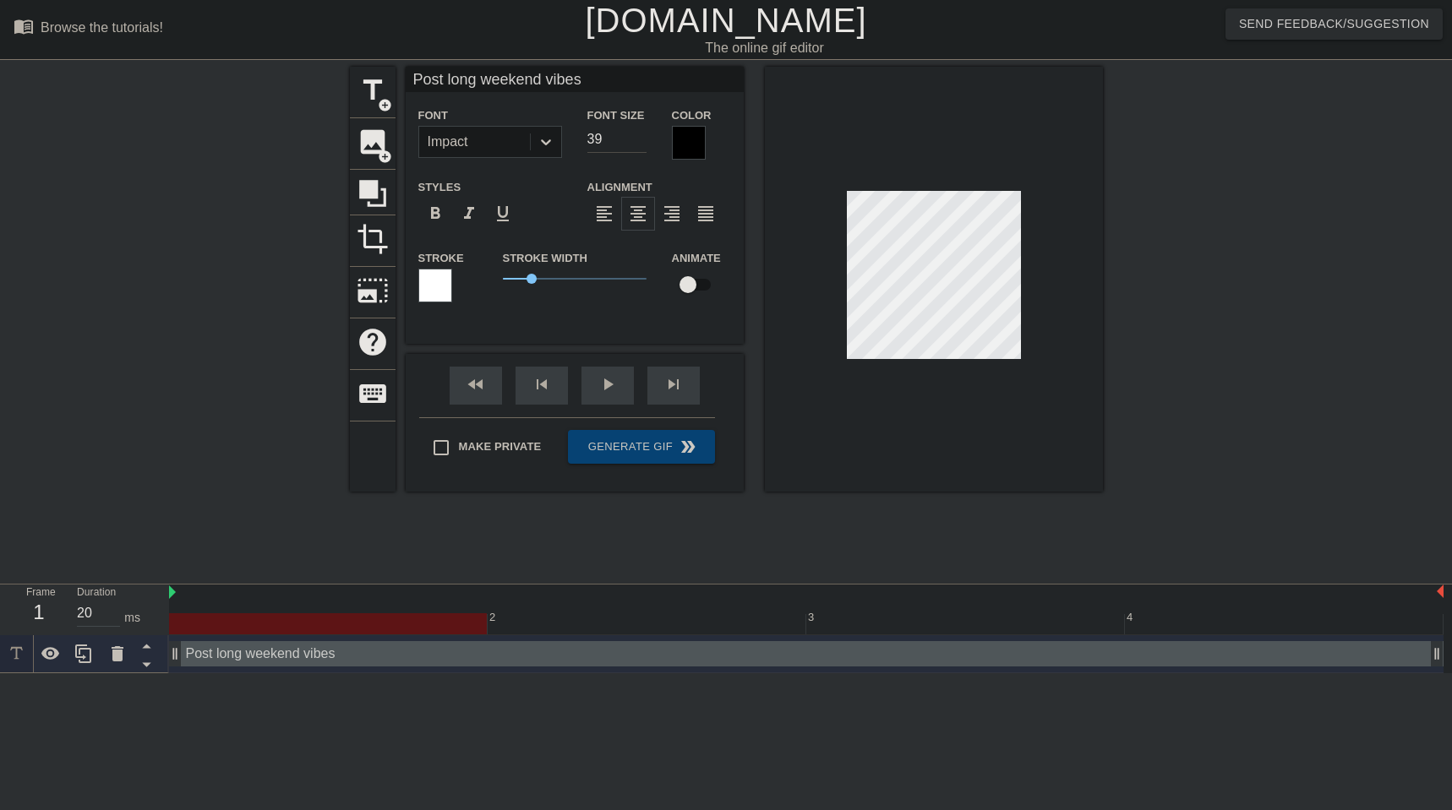
click at [639, 144] on input "39" at bounding box center [616, 139] width 59 height 27
type input "Post long weekend vibes"
type input "38"
click at [639, 144] on input "38" at bounding box center [616, 139] width 59 height 27
type input "Post long weekend vibes"
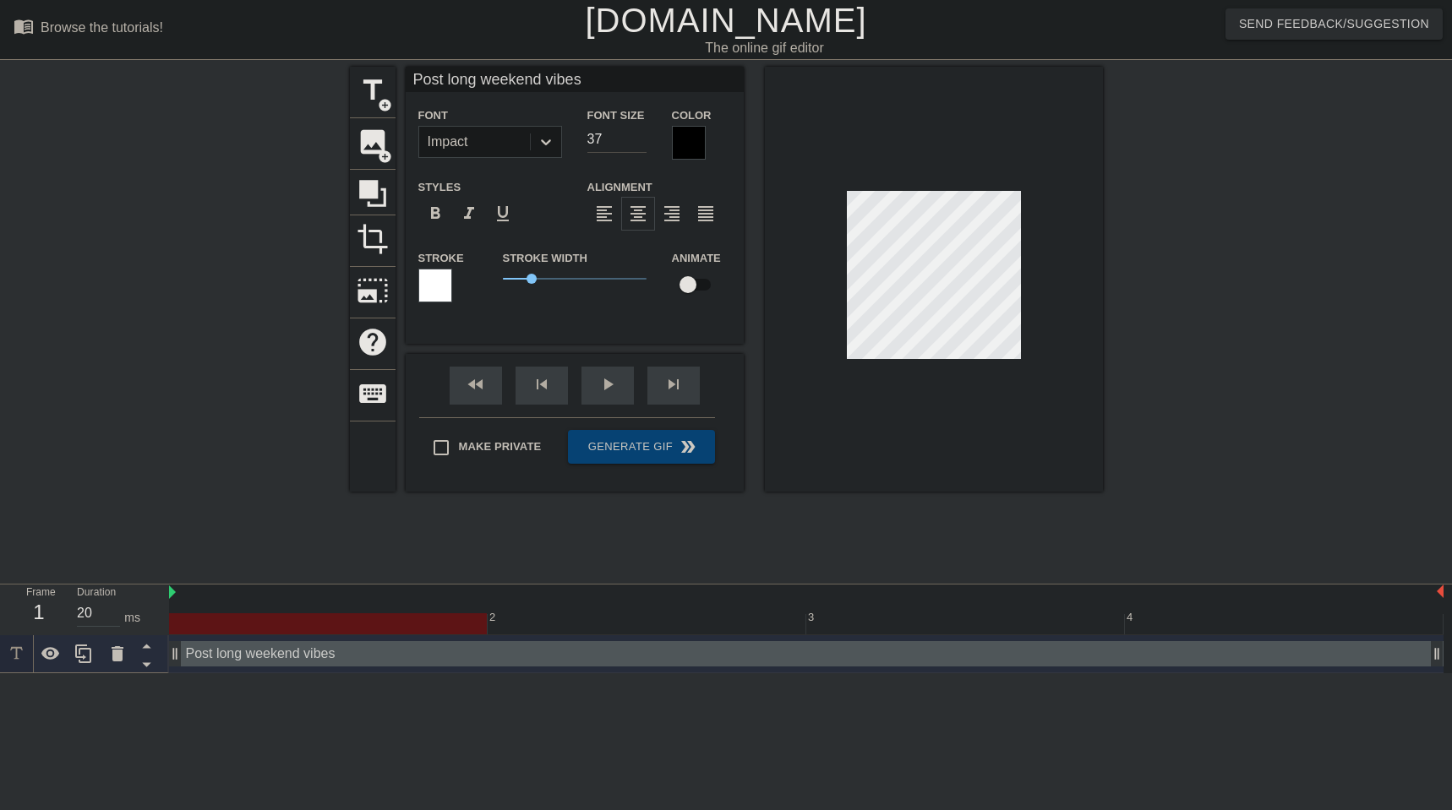
type input "37"
click at [639, 144] on input "37" at bounding box center [616, 139] width 59 height 27
type input "Post long weekend vibes"
type input "36"
click at [639, 144] on input "36" at bounding box center [616, 139] width 59 height 27
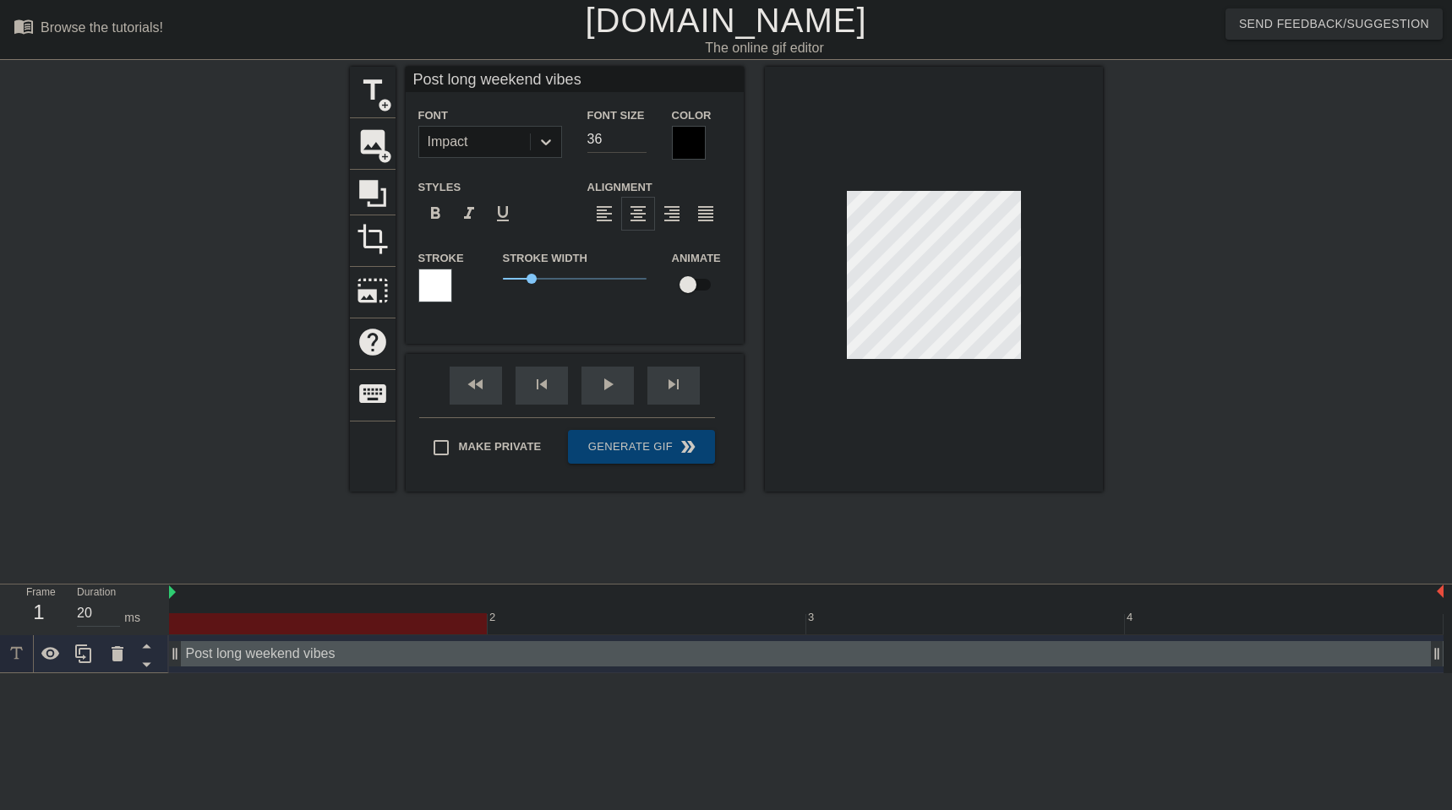
type input "Post long weekend vibes"
type input "35"
click at [639, 144] on input "35" at bounding box center [616, 139] width 59 height 27
type input "Post long weekend vibes"
type input "34"
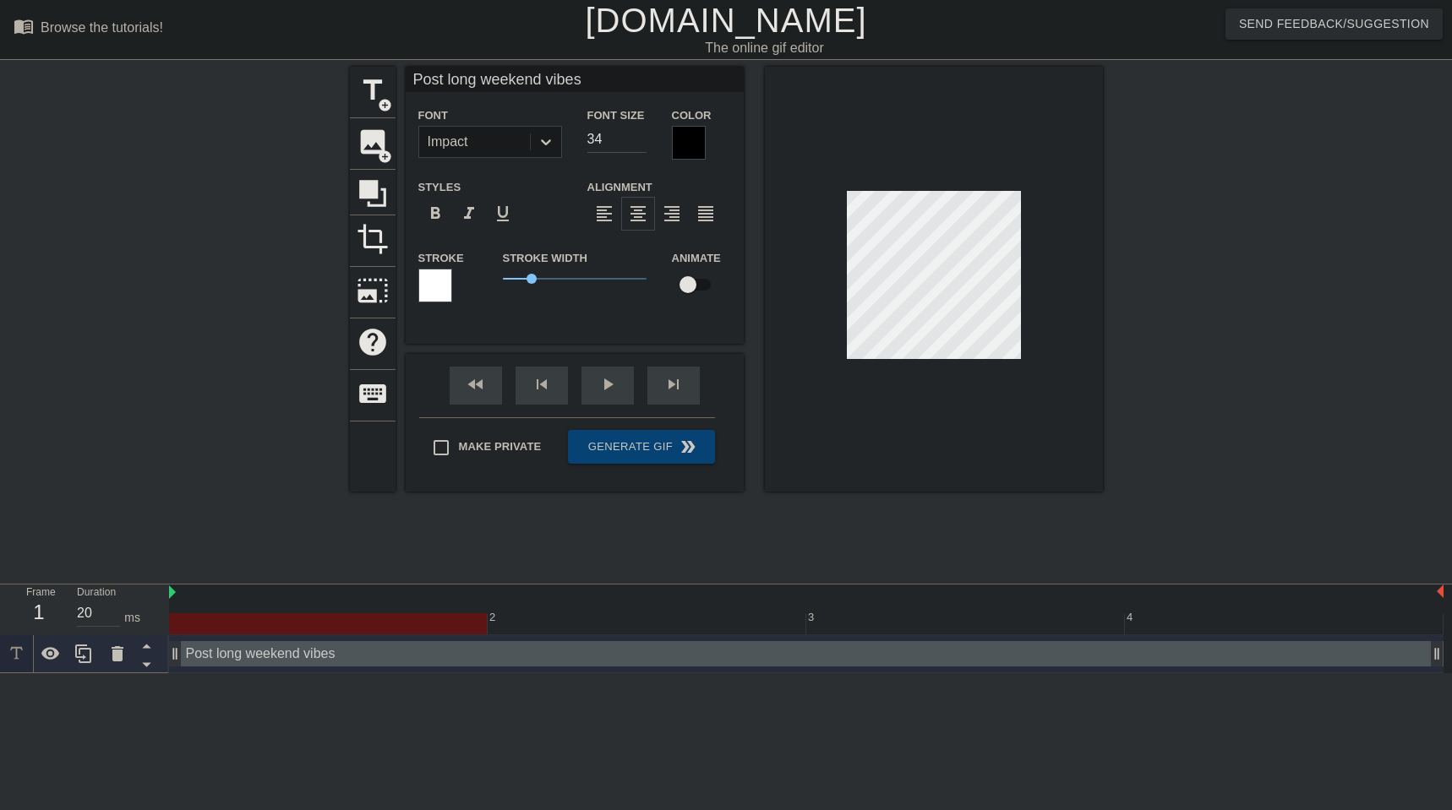
click at [639, 144] on input "34" at bounding box center [616, 139] width 59 height 27
type input "Post long weekend vibes"
type input "33"
click at [639, 144] on input "33" at bounding box center [616, 139] width 59 height 27
type input "Post long weekend vibes"
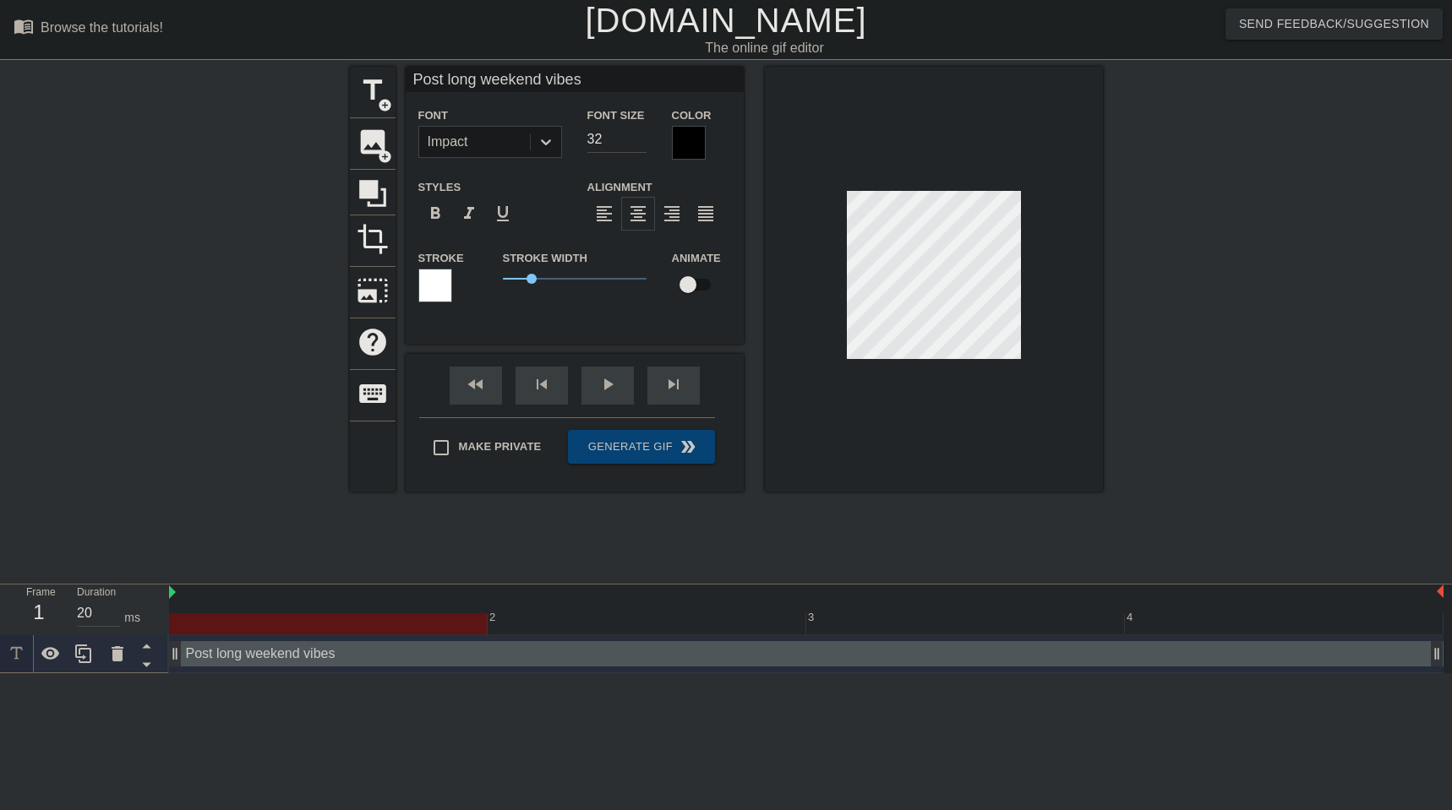
type input "32"
click at [639, 144] on input "32" at bounding box center [616, 139] width 59 height 27
type input "Post long weekend vibes"
type input "31"
click at [639, 144] on input "31" at bounding box center [616, 139] width 59 height 27
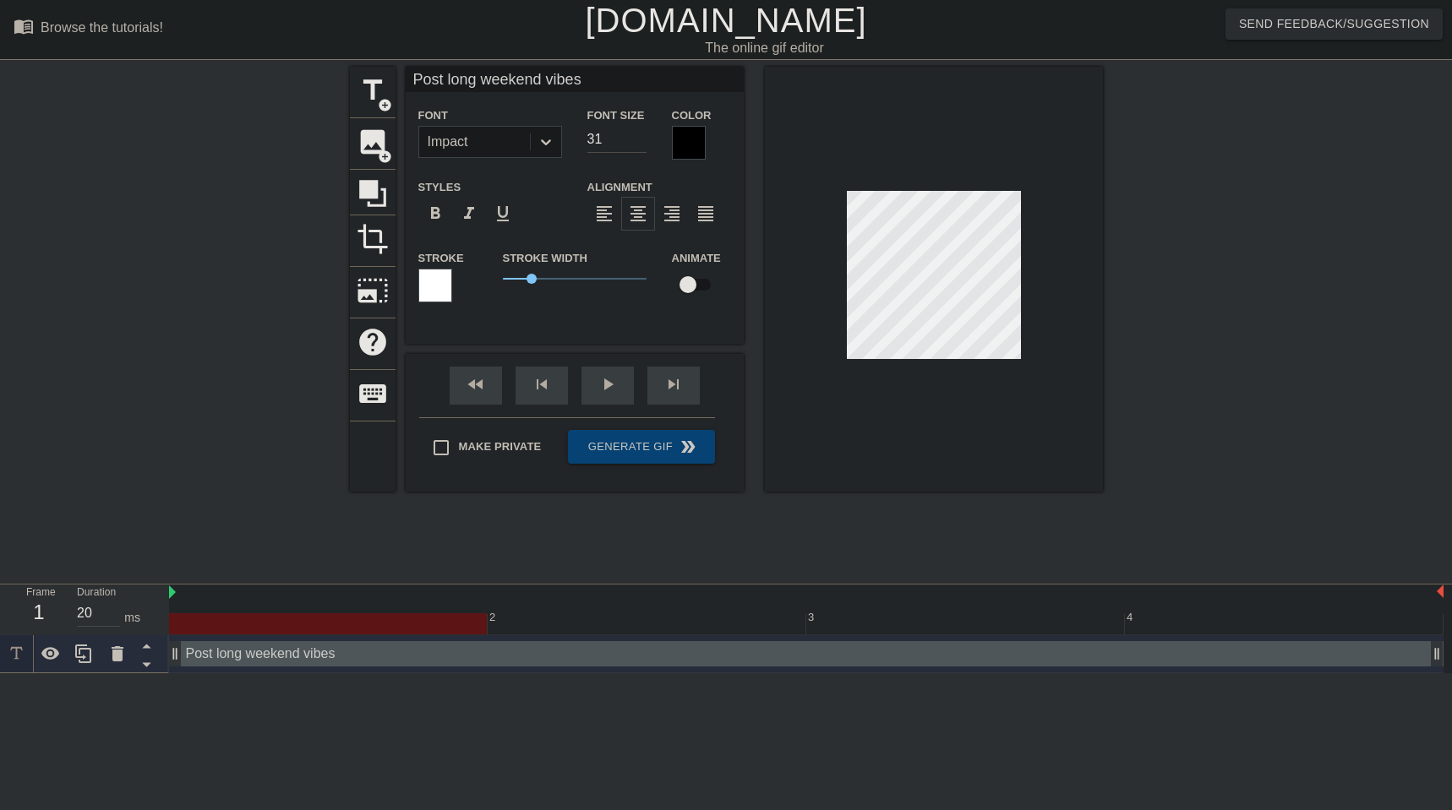
type input "Post long weekend vibes"
type input "30"
click at [639, 144] on input "30" at bounding box center [616, 139] width 59 height 27
type input "Post long weekend vibes"
type input "29"
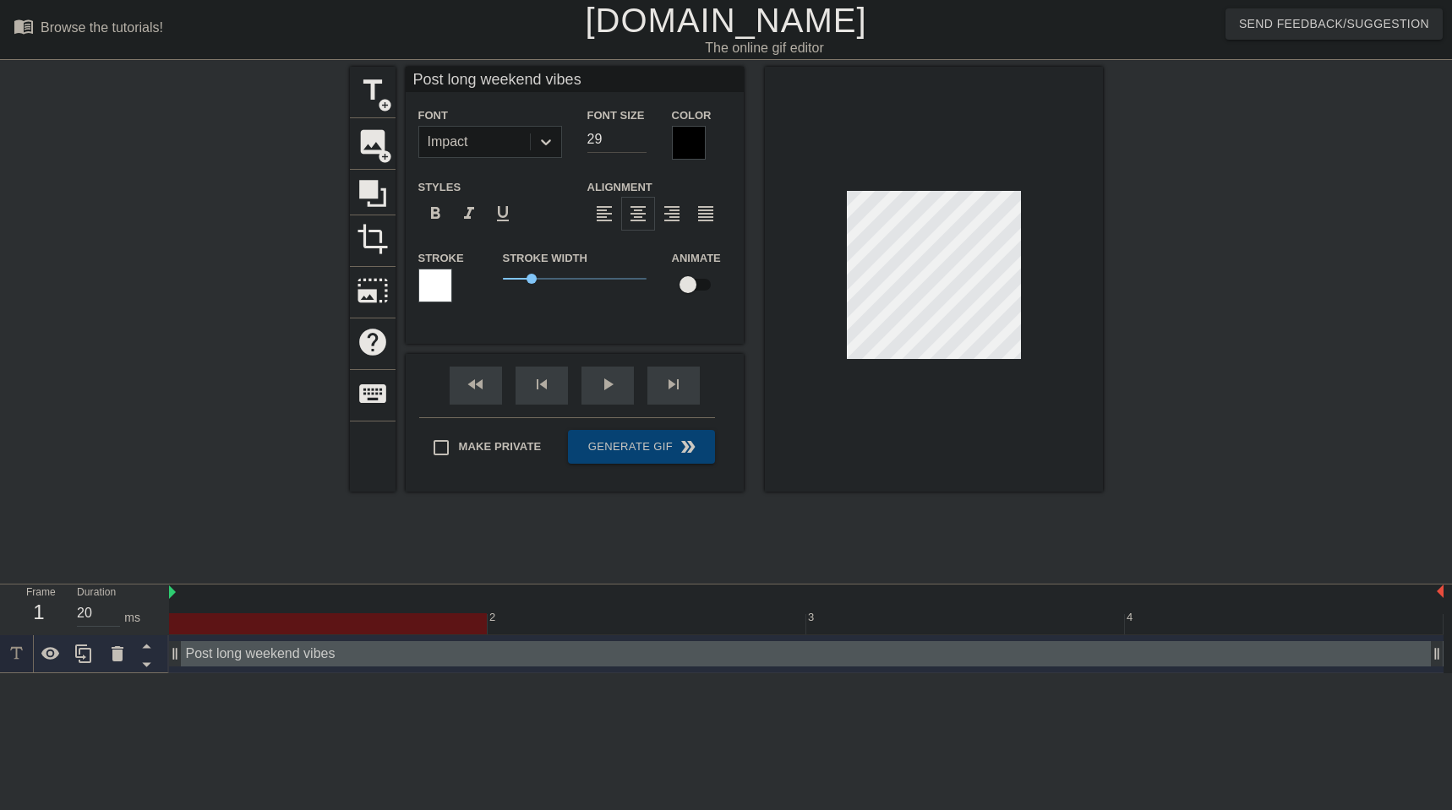
click at [639, 144] on input "29" at bounding box center [616, 139] width 59 height 27
type input "Post long weekend vibes"
type input "28"
click at [640, 139] on input "28" at bounding box center [616, 139] width 59 height 27
type input "Post long weekend vibes"
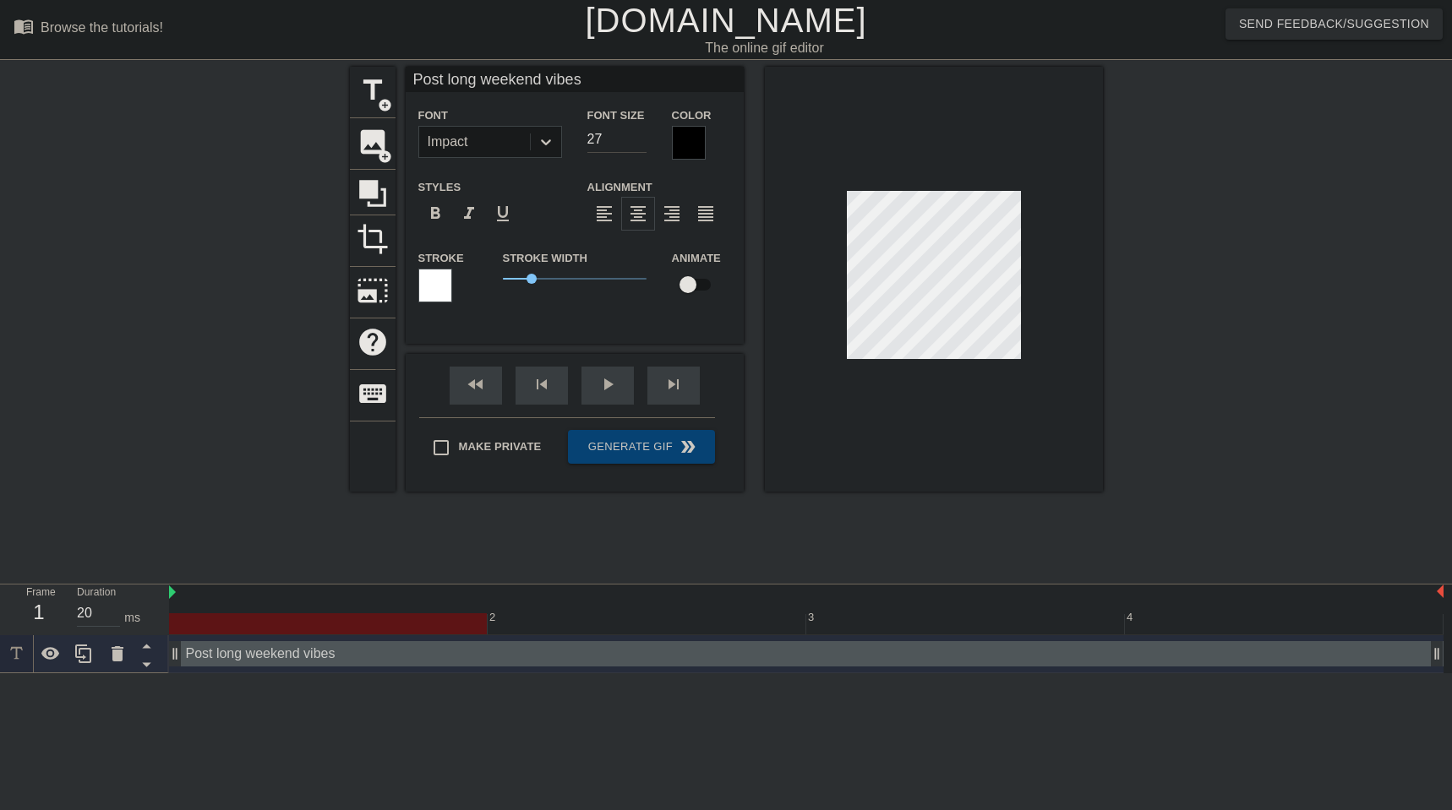
type input "27"
click at [640, 139] on input "27" at bounding box center [616, 139] width 59 height 27
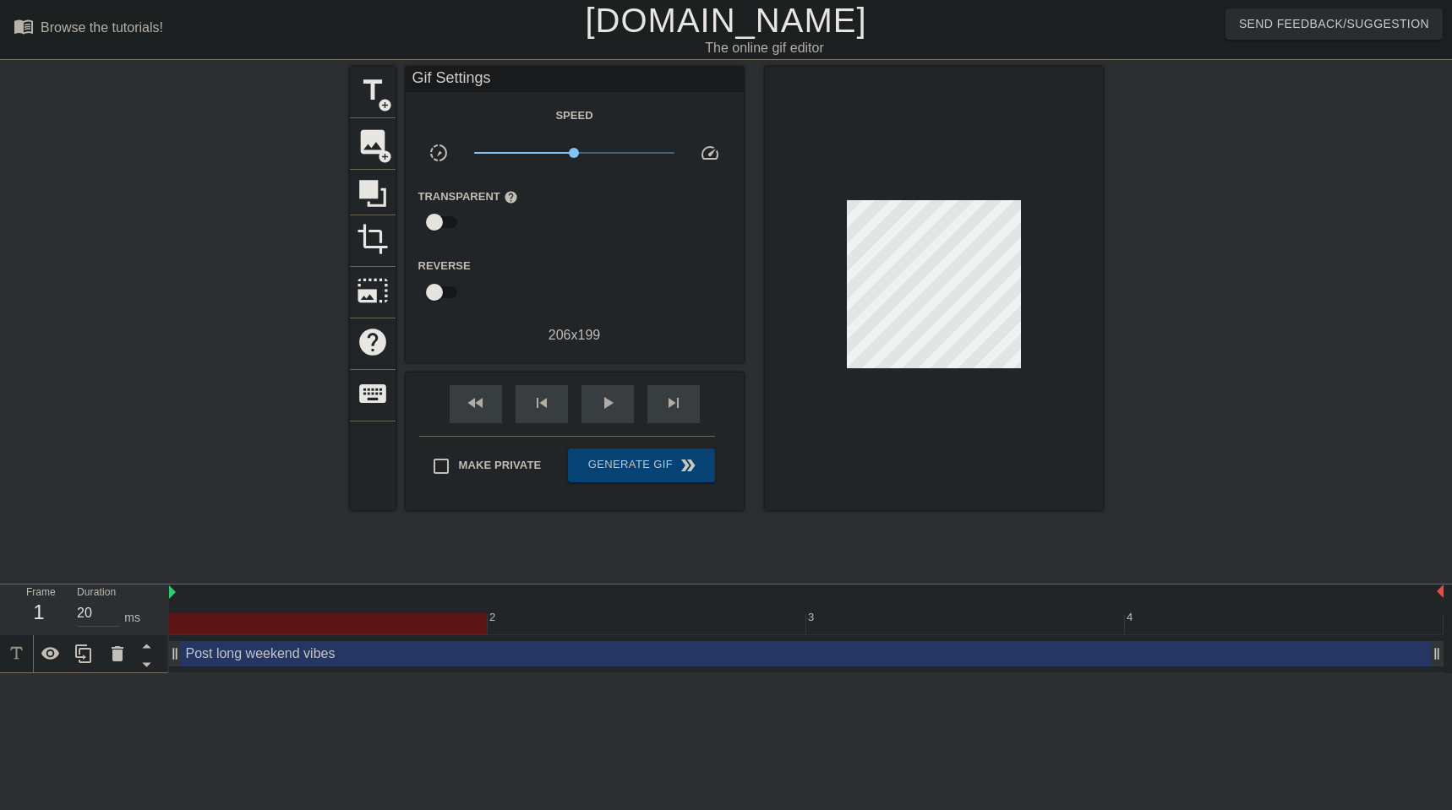
click at [760, 274] on div at bounding box center [934, 289] width 338 height 444
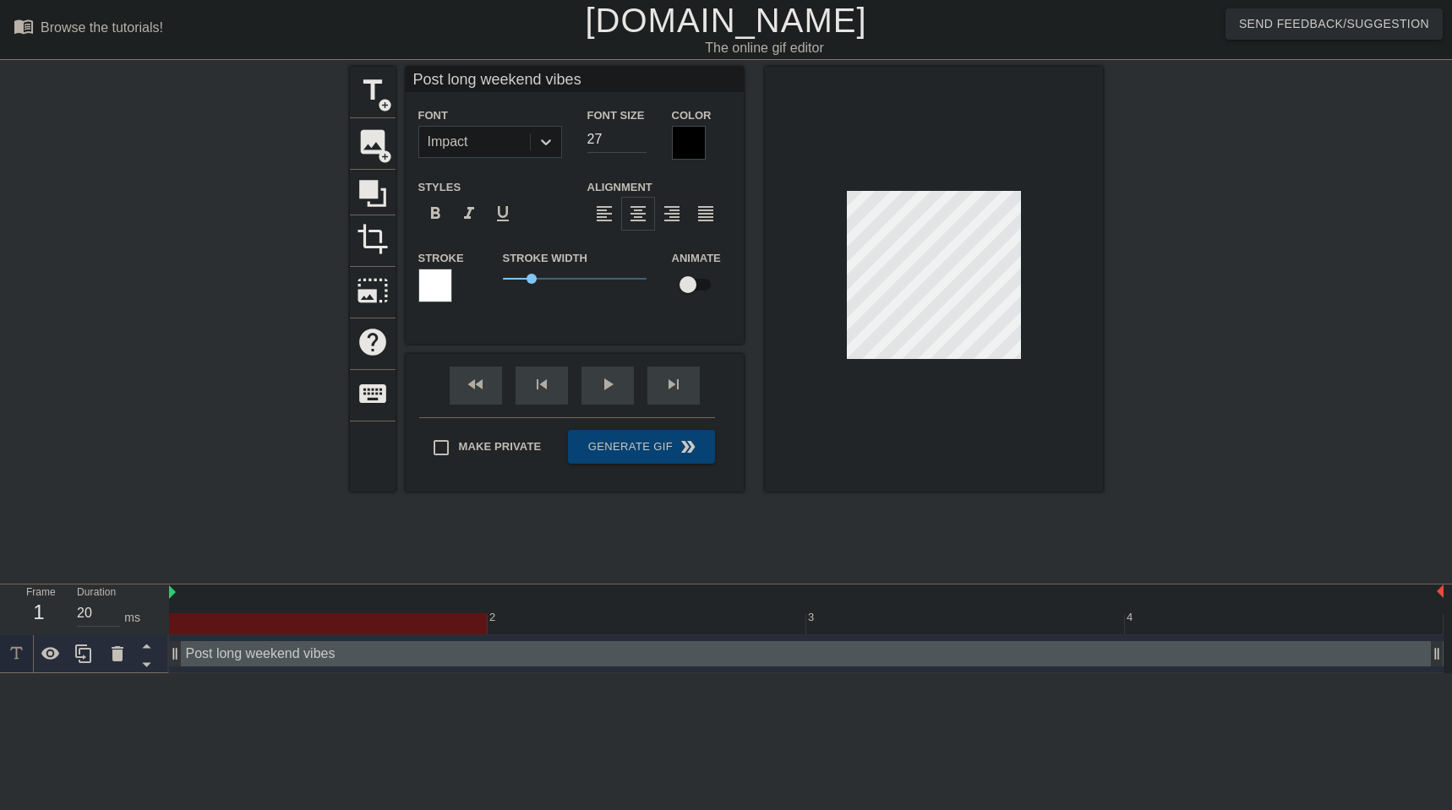
click at [760, 226] on div at bounding box center [934, 279] width 338 height 425
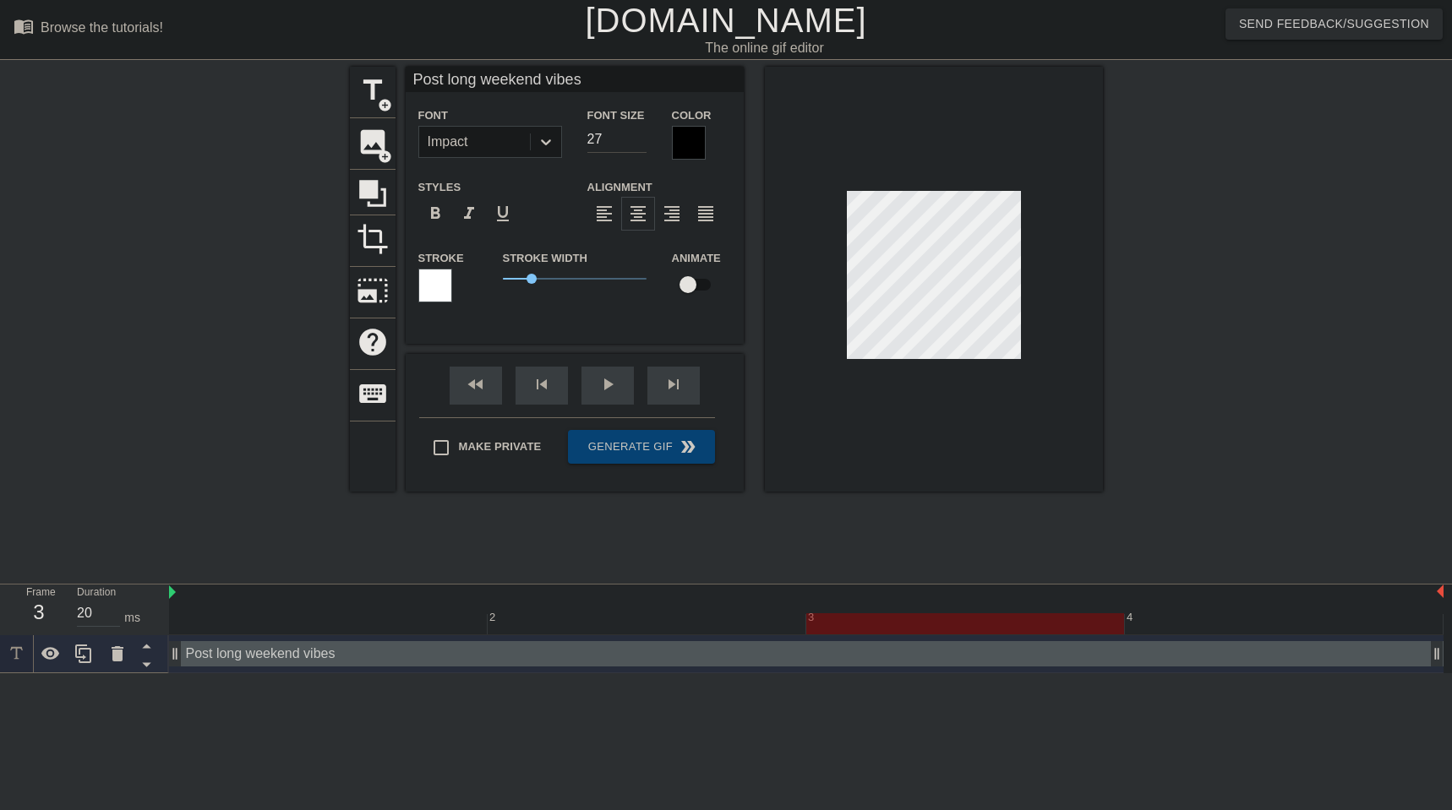
type input "Post long weekend vibes"
type input "26"
click at [638, 144] on input "26" at bounding box center [616, 139] width 59 height 27
type input "Post long weekend vibes"
type input "25"
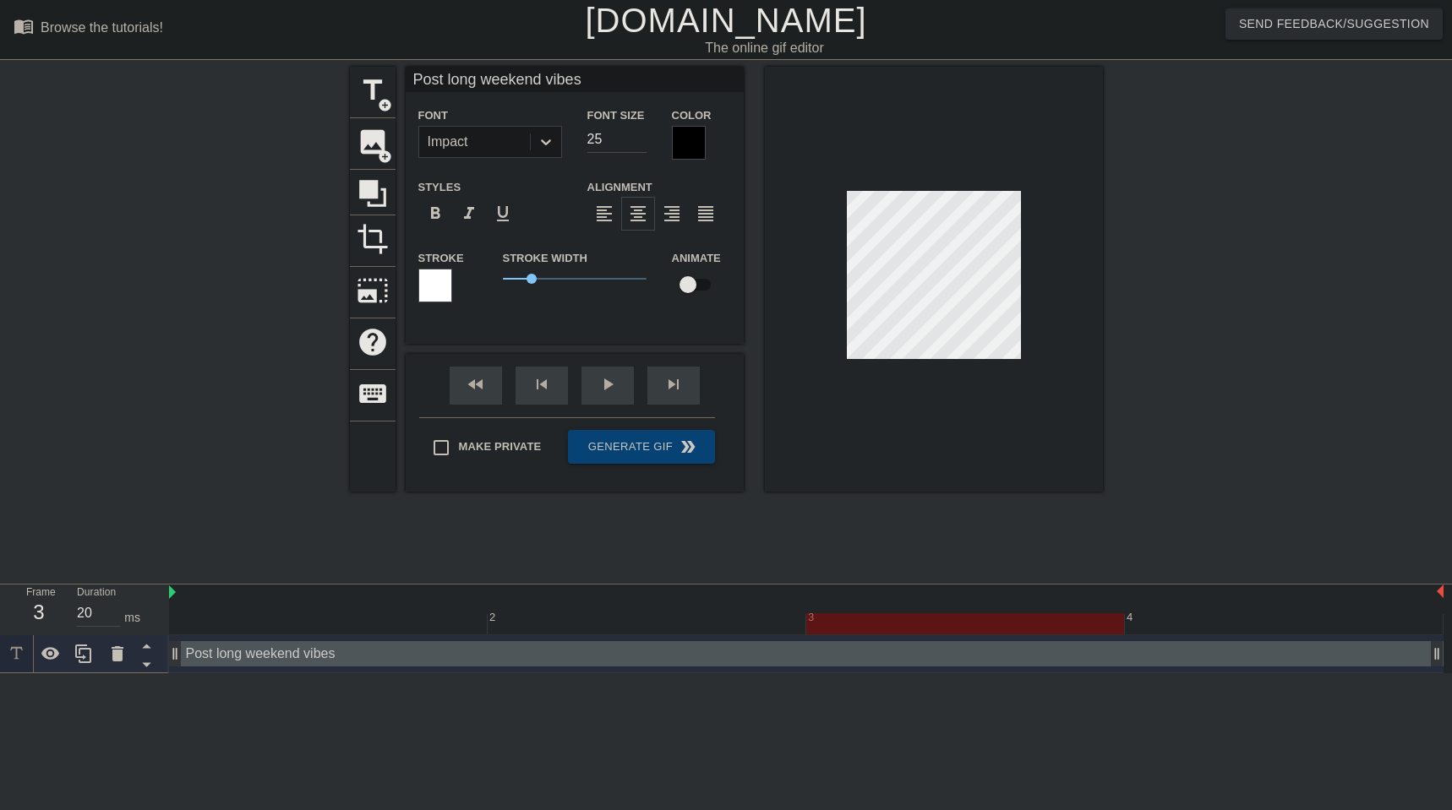
click at [638, 144] on input "25" at bounding box center [616, 139] width 59 height 27
click at [760, 374] on div at bounding box center [1250, 320] width 254 height 507
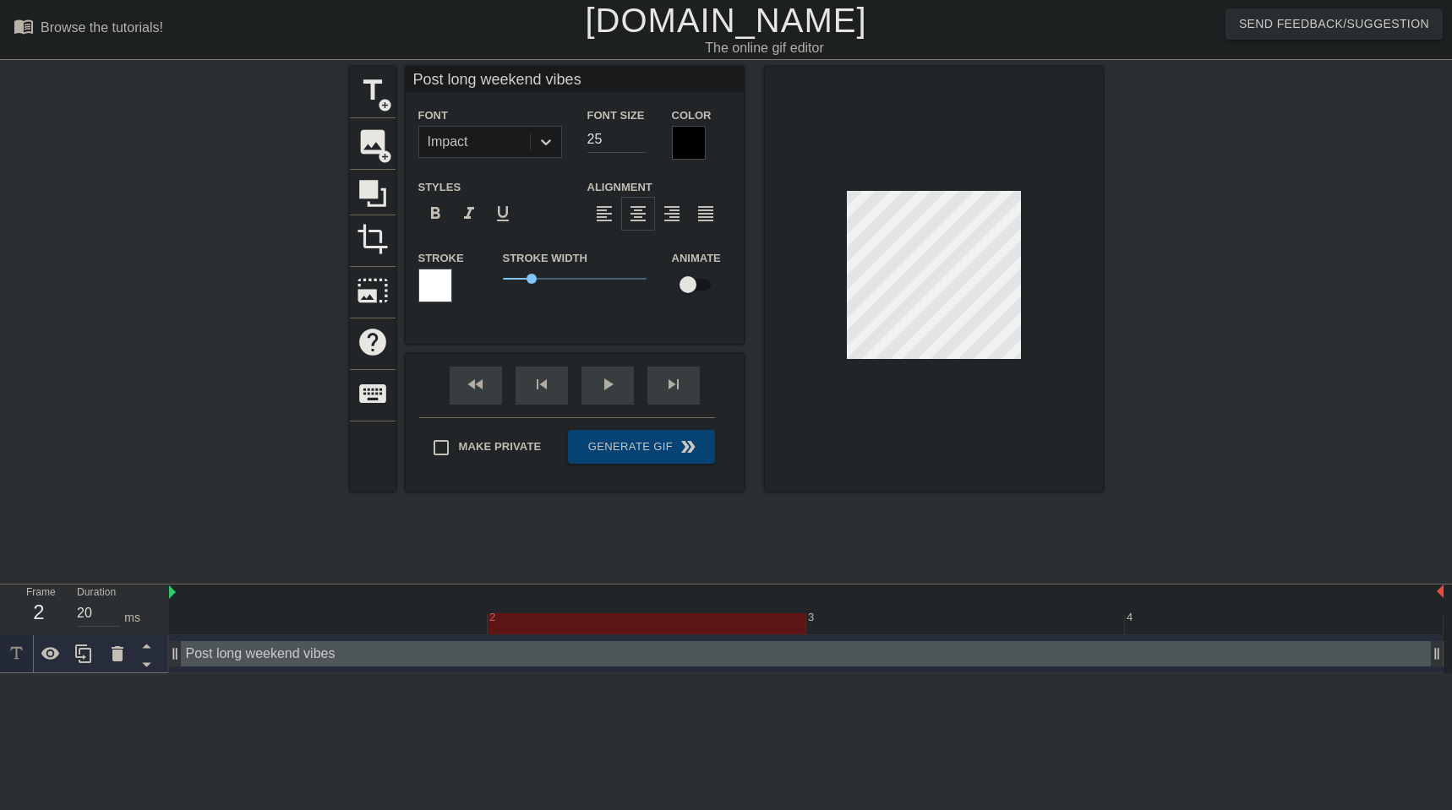
click at [760, 233] on div at bounding box center [934, 279] width 338 height 425
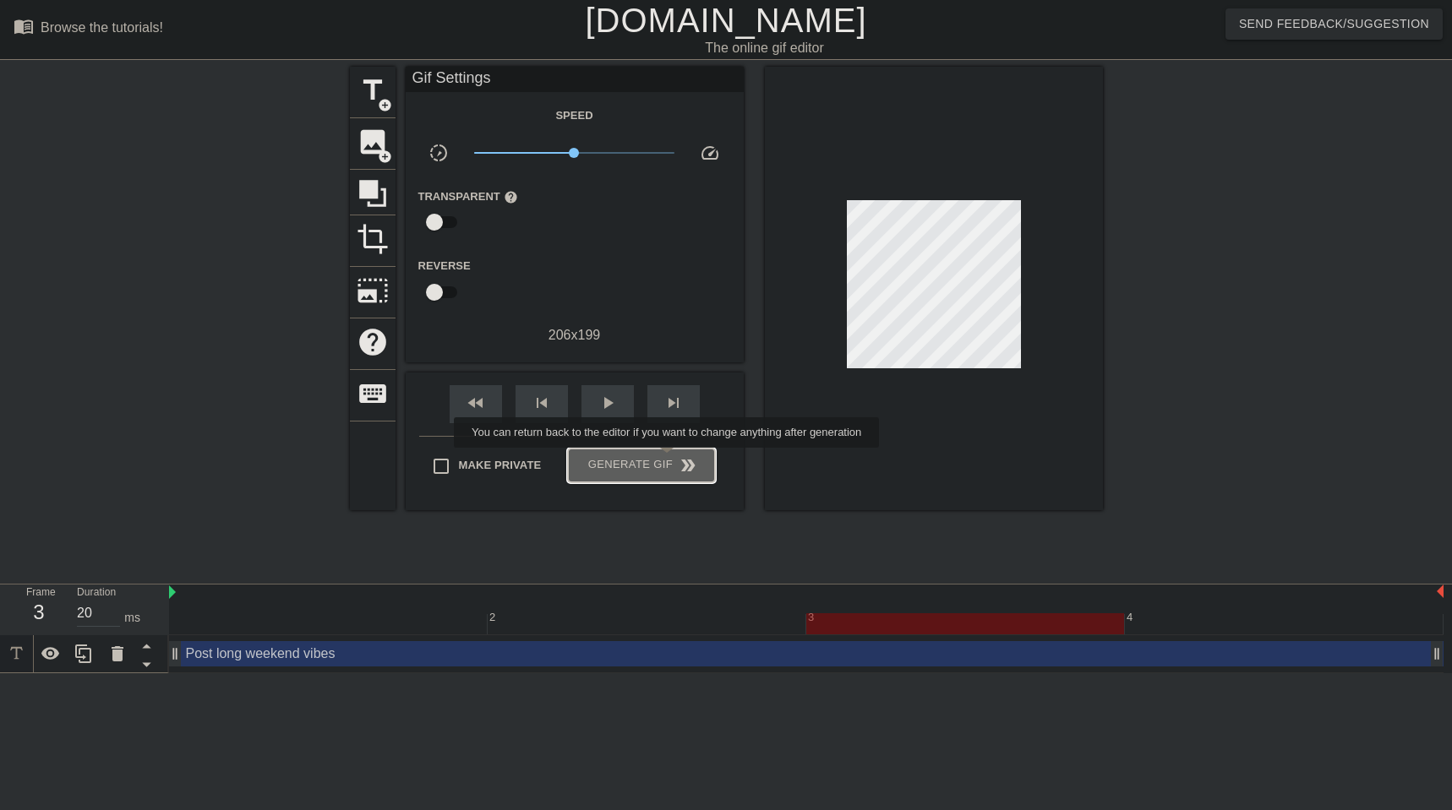
click at [671, 460] on span "Generate Gif double_arrow" at bounding box center [641, 466] width 133 height 20
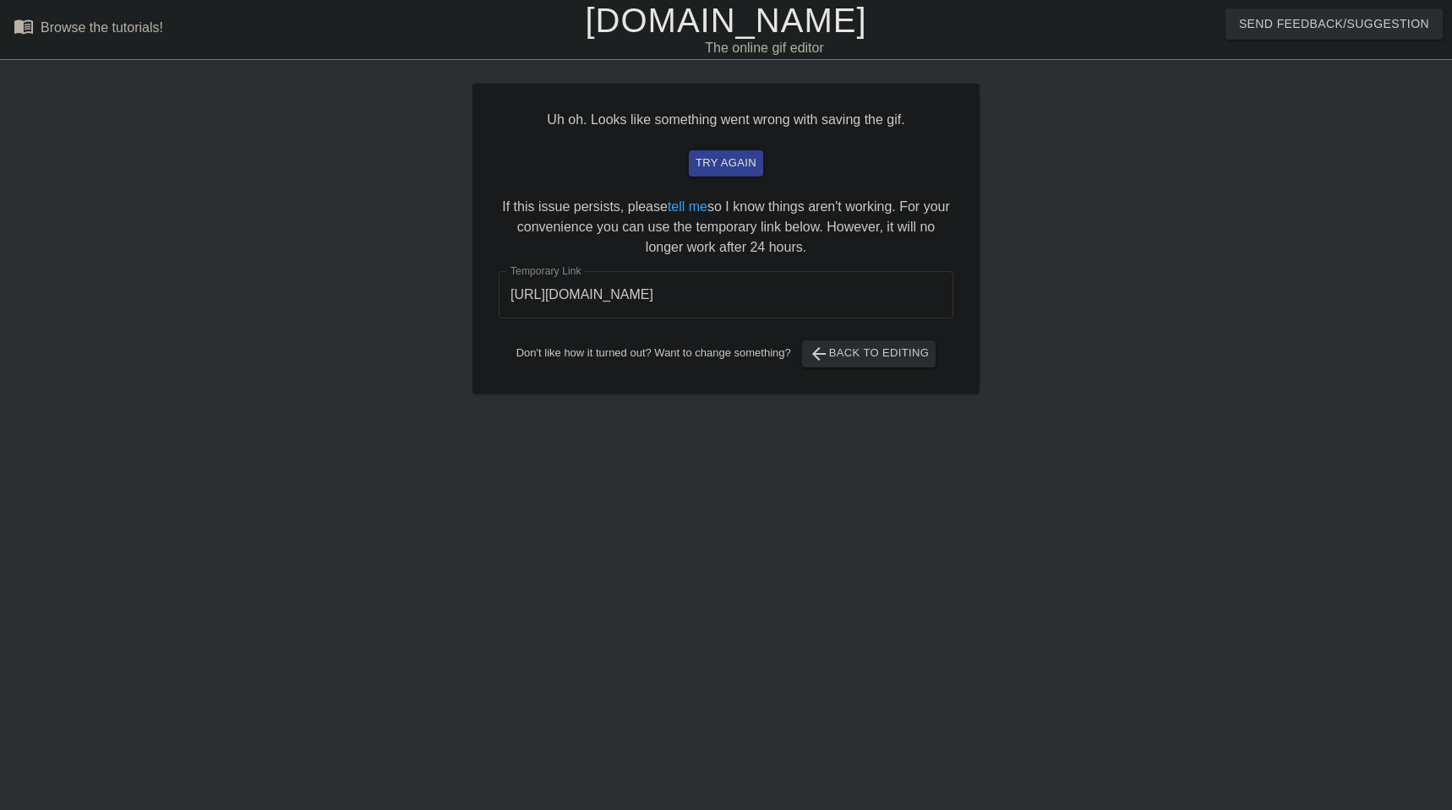
click at [760, 293] on input "[URL][DOMAIN_NAME]" at bounding box center [726, 294] width 455 height 47
